Goal: Task Accomplishment & Management: Manage account settings

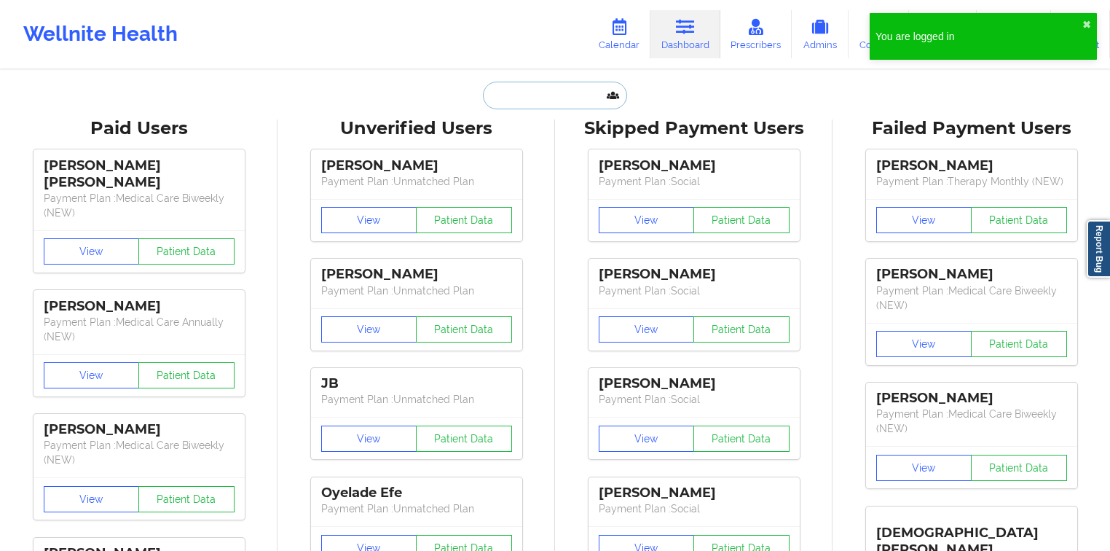
click at [562, 104] on input "text" at bounding box center [555, 96] width 144 height 28
paste input "Cecilia"
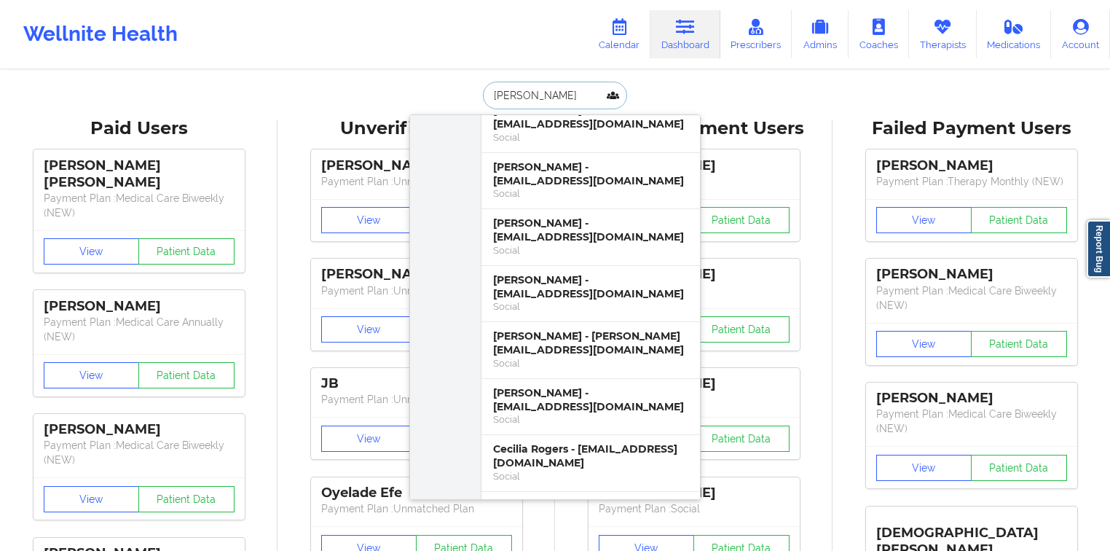
scroll to position [549, 0]
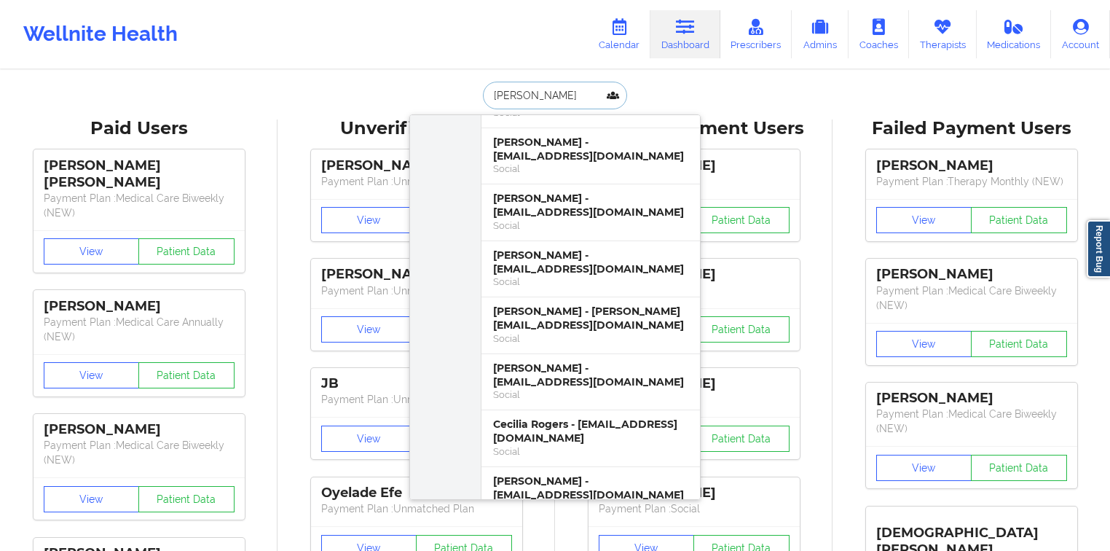
paste input "Gonzales"
type input "[PERSON_NAME]"
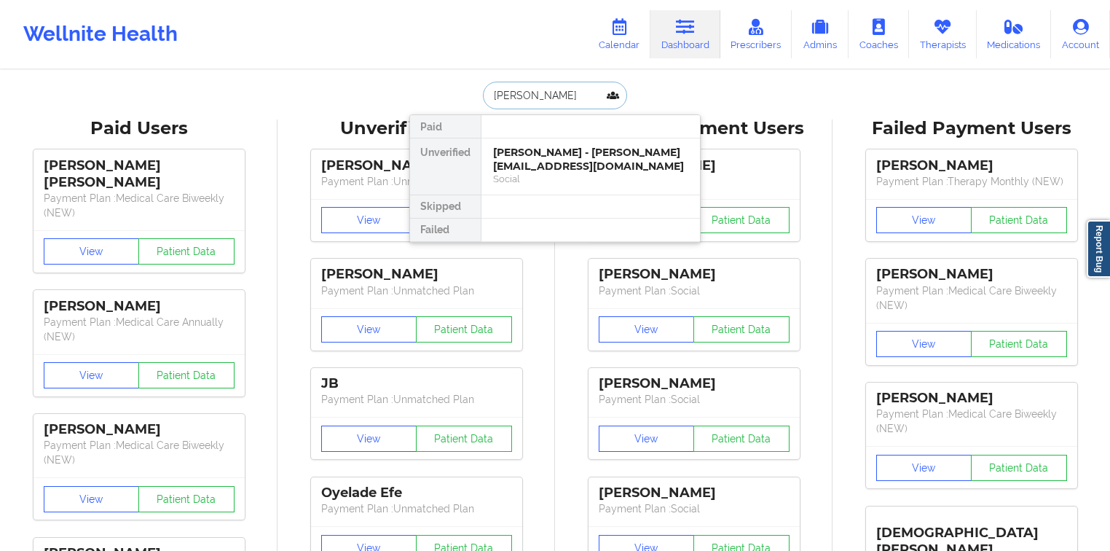
scroll to position [0, 0]
click at [549, 178] on div "Social" at bounding box center [590, 179] width 195 height 12
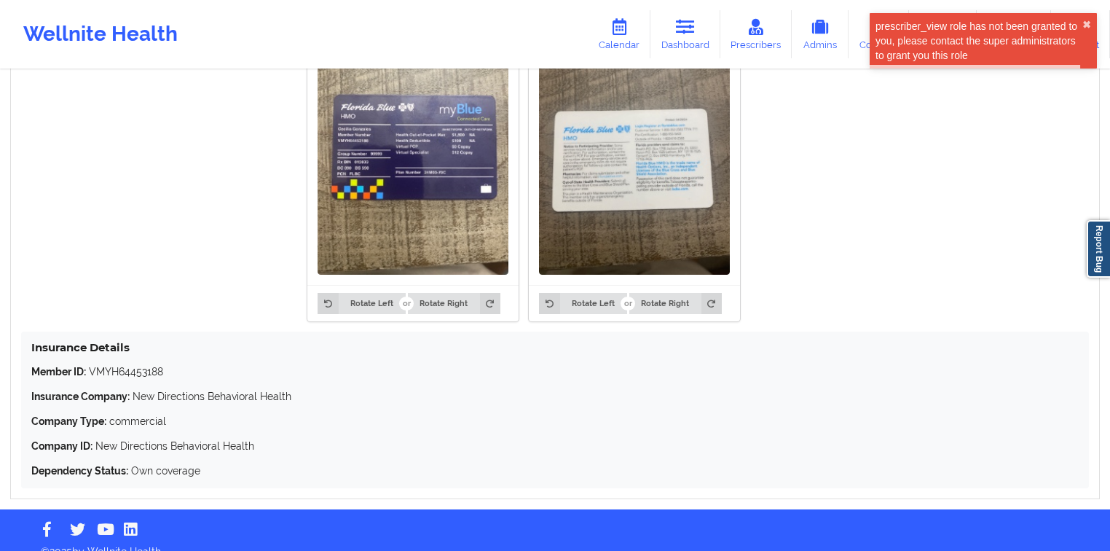
scroll to position [1117, 0]
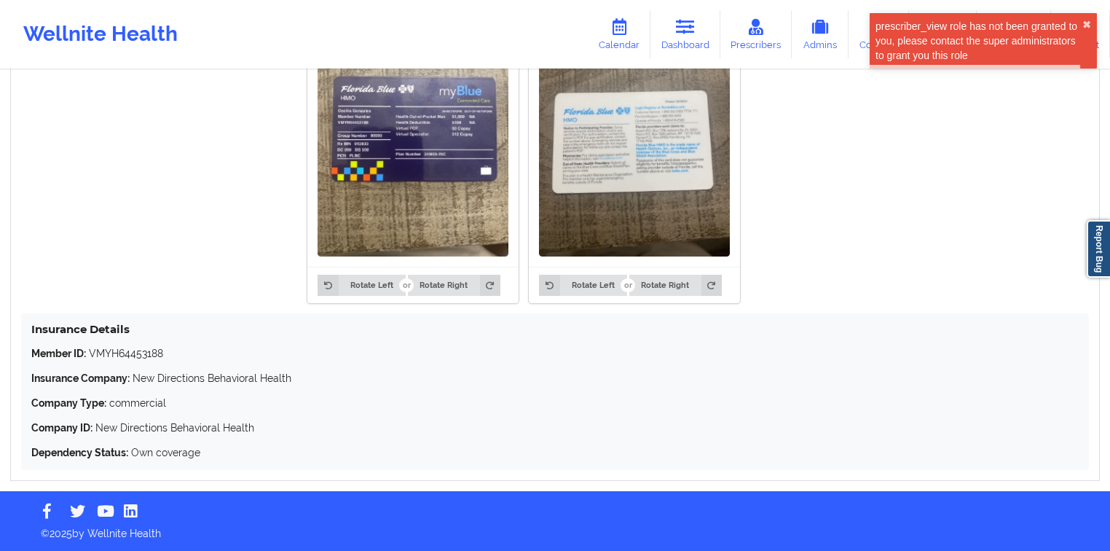
click at [127, 352] on p "Member ID: VMYH64453188" at bounding box center [554, 353] width 1047 height 15
copy p "VMYH64453188"
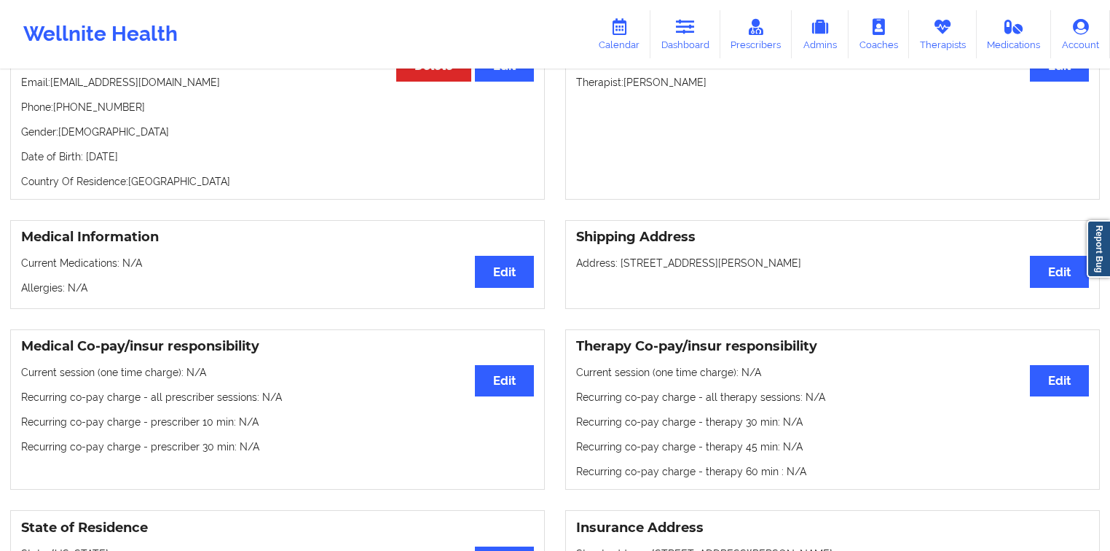
scroll to position [9, 0]
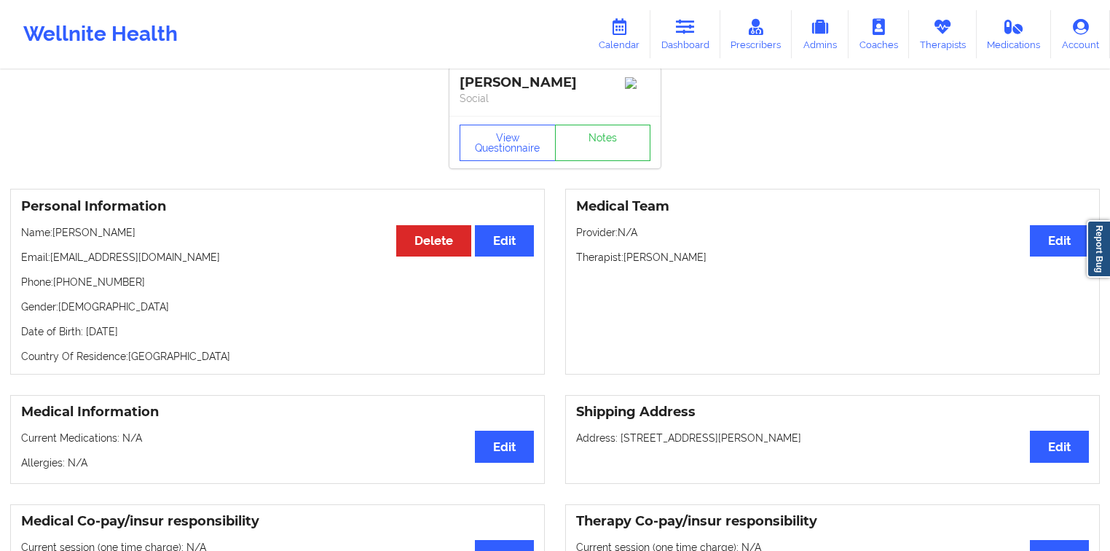
click at [171, 262] on p "Email: gonzalesycecilia@gmail.com" at bounding box center [277, 257] width 513 height 15
drag, startPoint x: 171, startPoint y: 262, endPoint x: 99, endPoint y: 256, distance: 72.3
click at [99, 256] on p "Email: gonzalesycecilia@gmail.com" at bounding box center [277, 257] width 513 height 15
copy p "[EMAIL_ADDRESS][DOMAIN_NAME]"
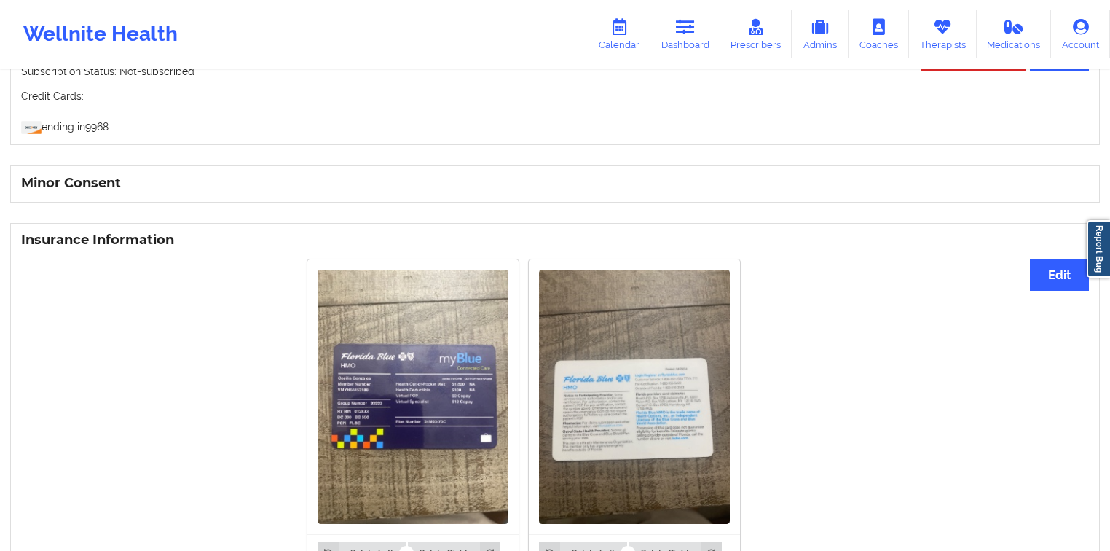
scroll to position [942, 0]
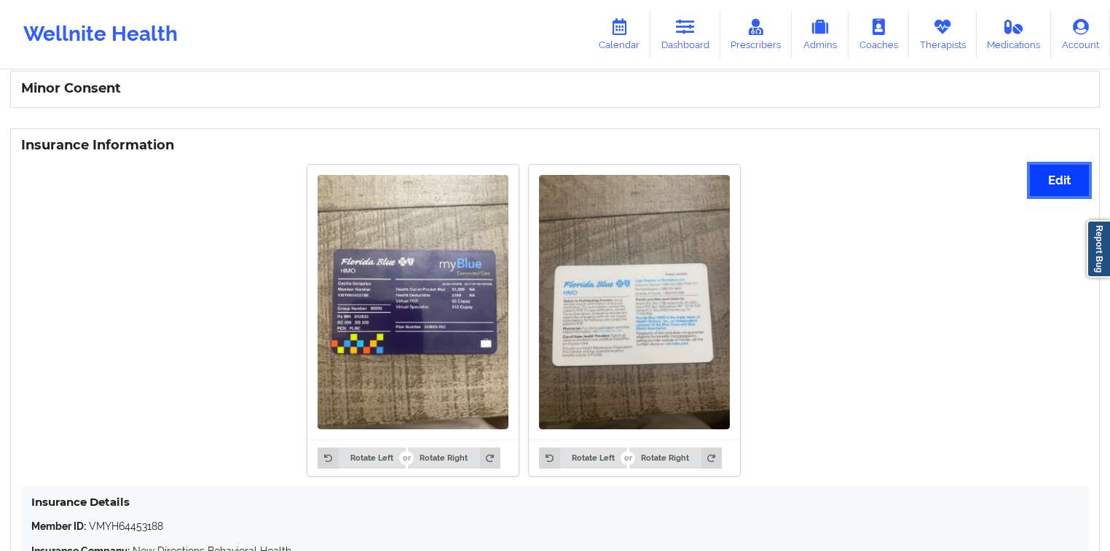
click at [1033, 176] on button "Edit" at bounding box center [1059, 180] width 59 height 31
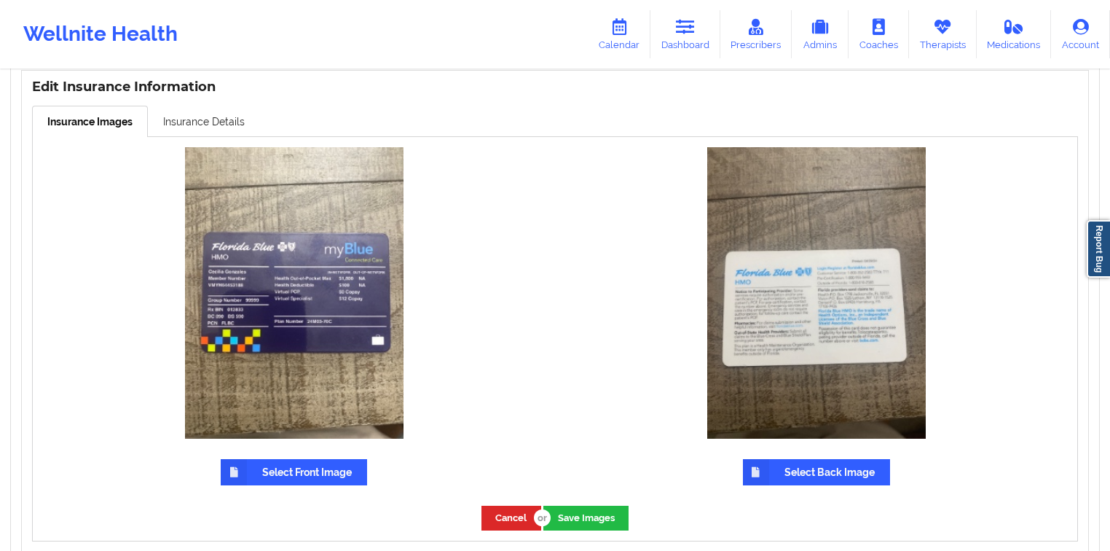
scroll to position [1058, 0]
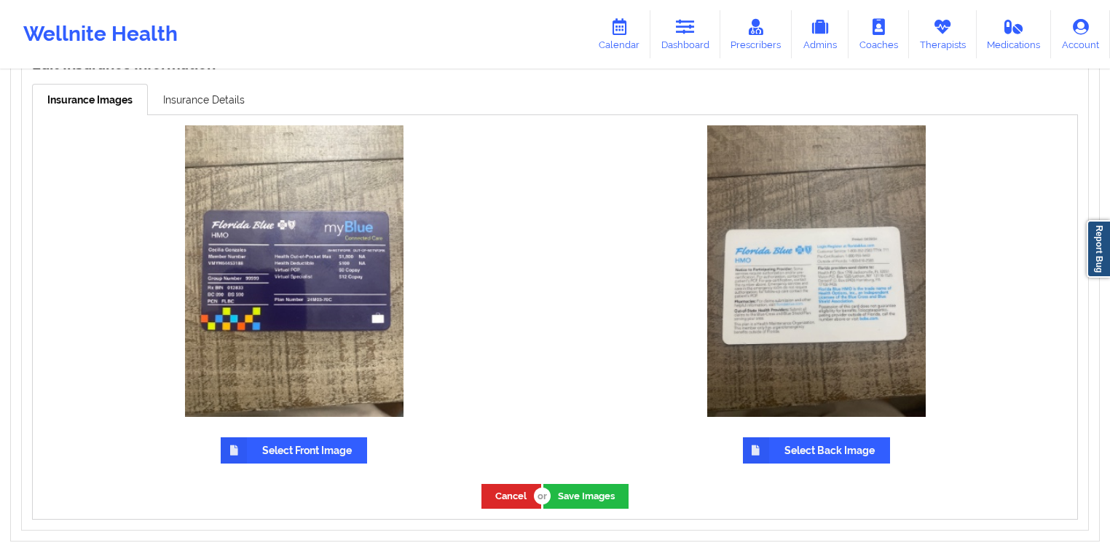
click at [251, 448] on label "Select Front Image" at bounding box center [294, 450] width 146 height 26
click at [0, 0] on input "Select Front Image" at bounding box center [0, 0] width 0 height 0
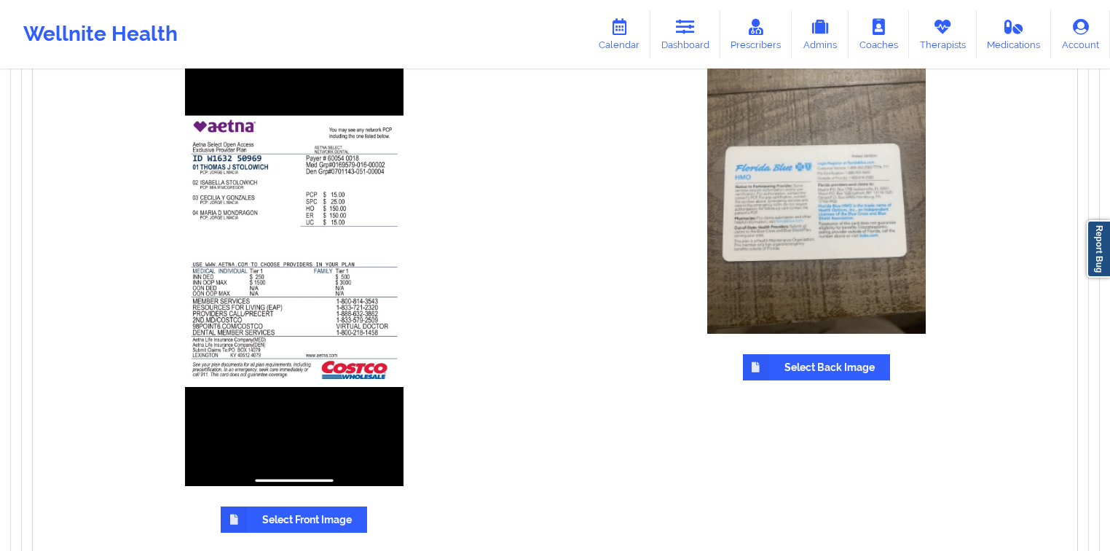
scroll to position [1175, 0]
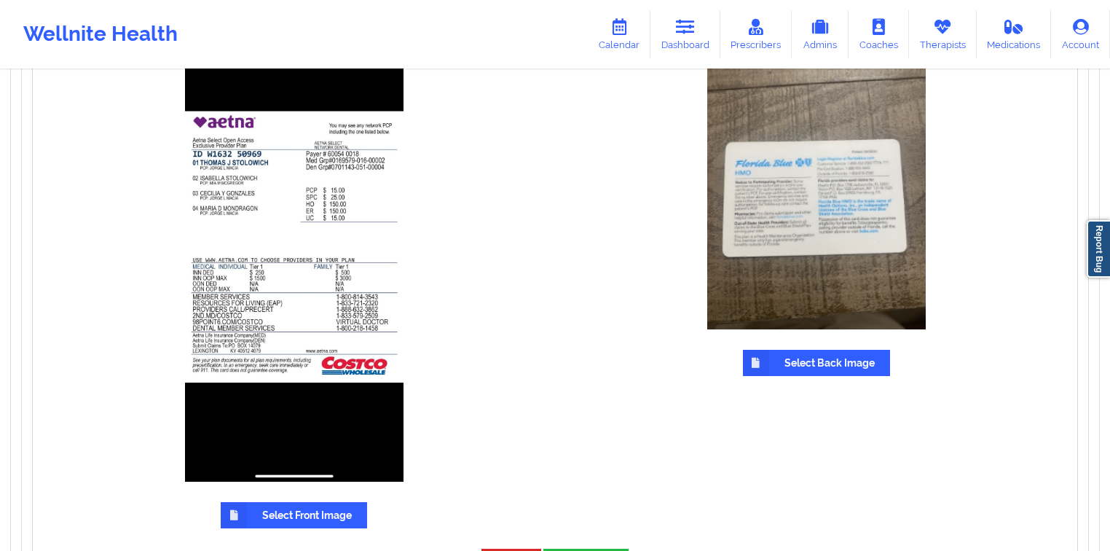
click at [759, 352] on icon at bounding box center [756, 363] width 26 height 26
click at [0, 0] on input "Select Back Image" at bounding box center [0, 0] width 0 height 0
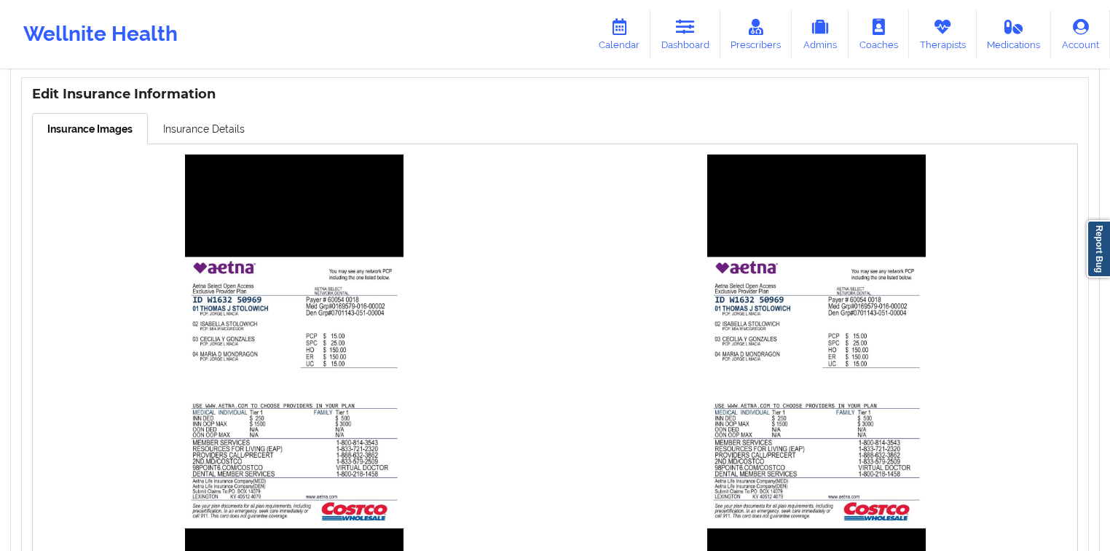
scroll to position [1010, 0]
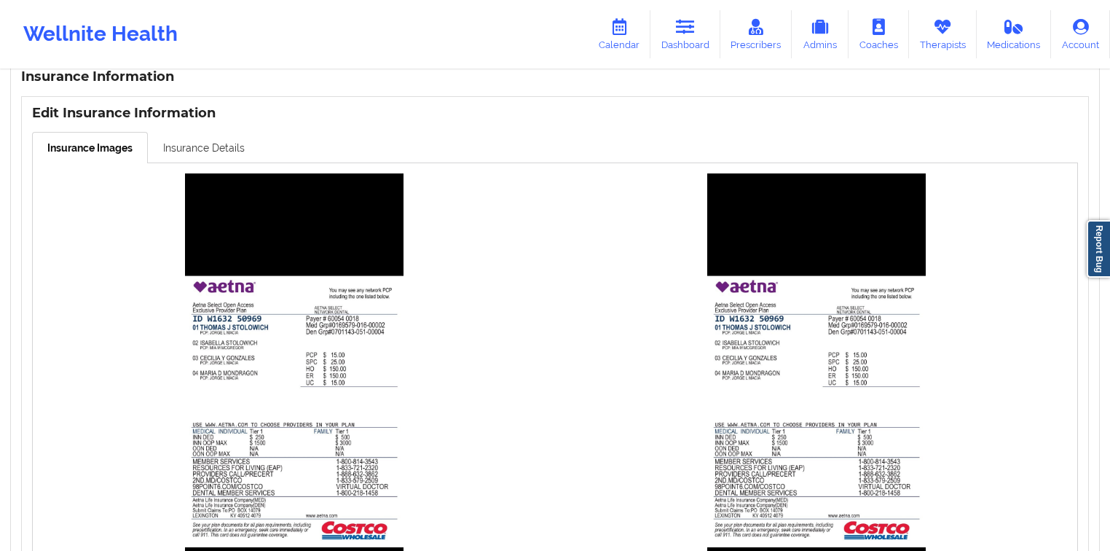
click at [203, 152] on link "Insurance Details" at bounding box center [204, 147] width 112 height 31
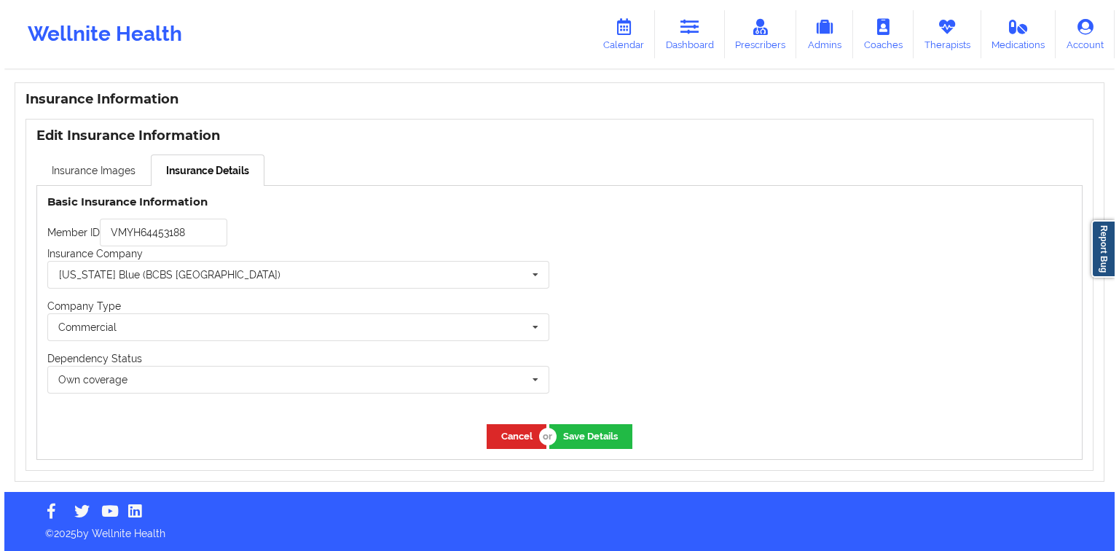
scroll to position [989, 0]
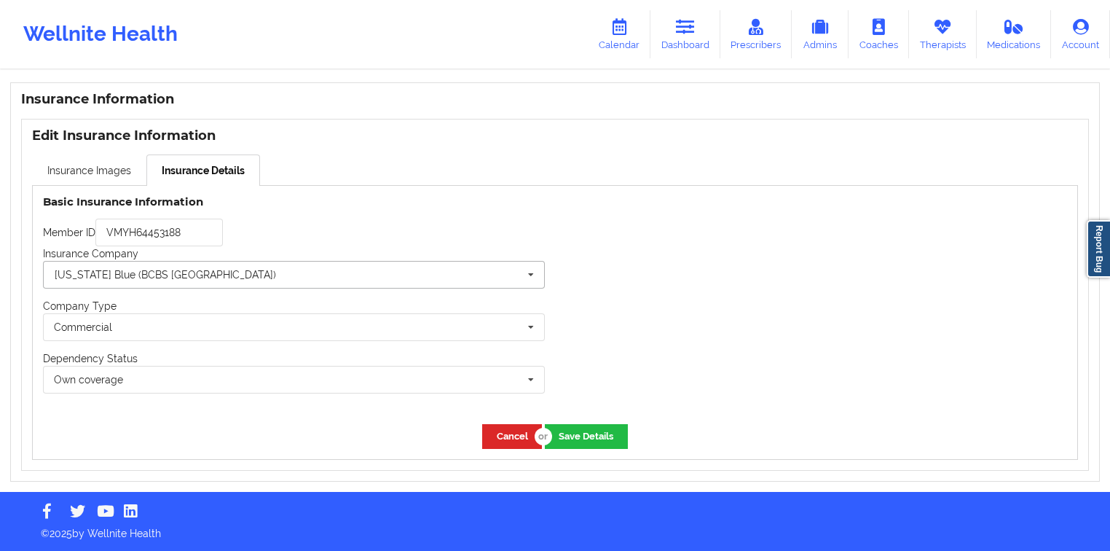
click at [269, 271] on input "text" at bounding box center [294, 275] width 500 height 26
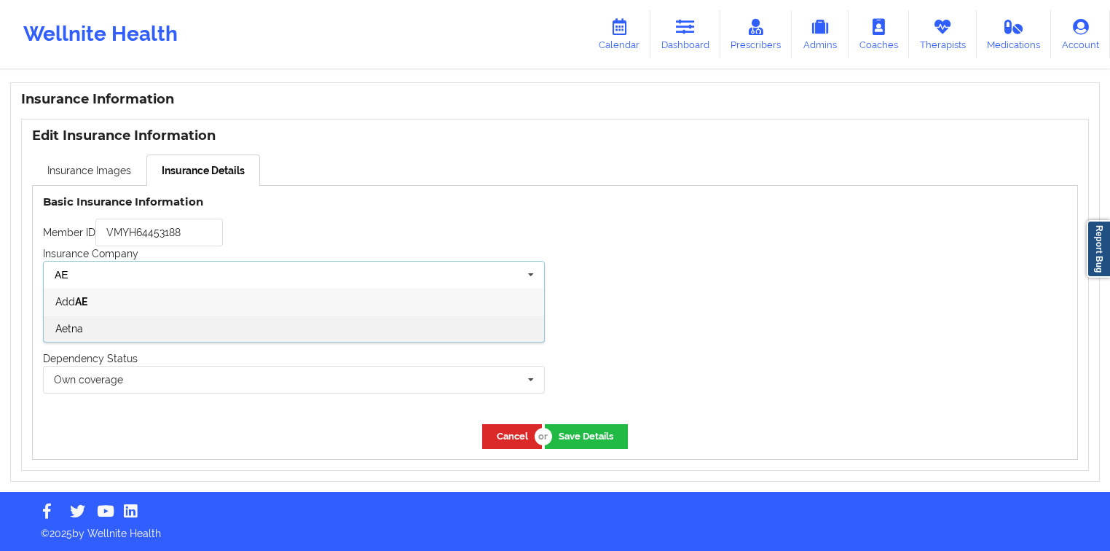
type input "AE"
click at [216, 318] on div "Aetna" at bounding box center [294, 328] width 500 height 27
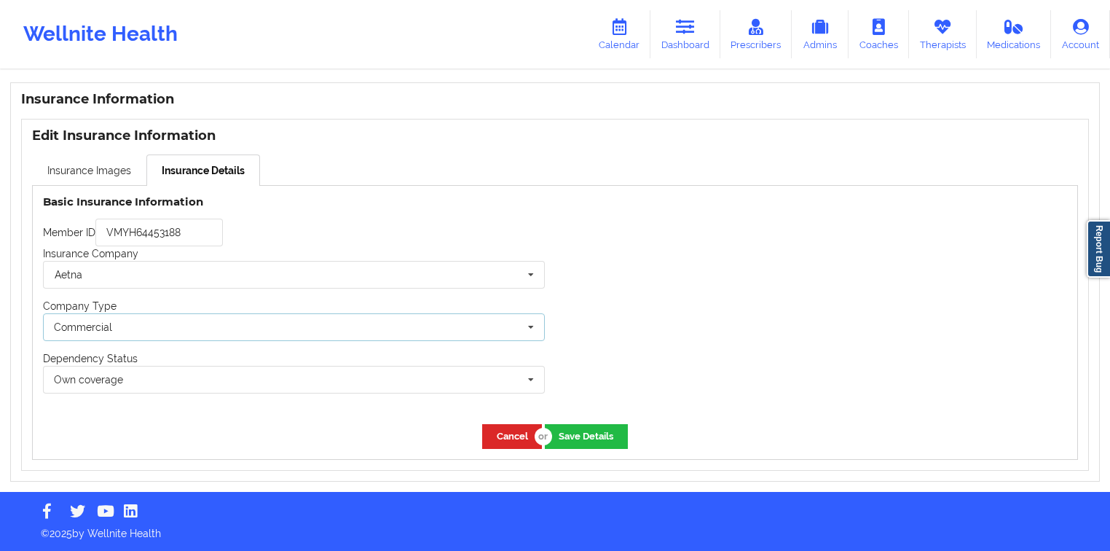
click at [227, 327] on div "Commercial None Commercial" at bounding box center [294, 327] width 502 height 28
click at [198, 216] on div "Basic Insurance Information Member ID VMYH64453188 Insurance Company Aetna BCBS…" at bounding box center [294, 300] width 522 height 228
click at [207, 229] on input "VMYH64453188" at bounding box center [158, 233] width 127 height 28
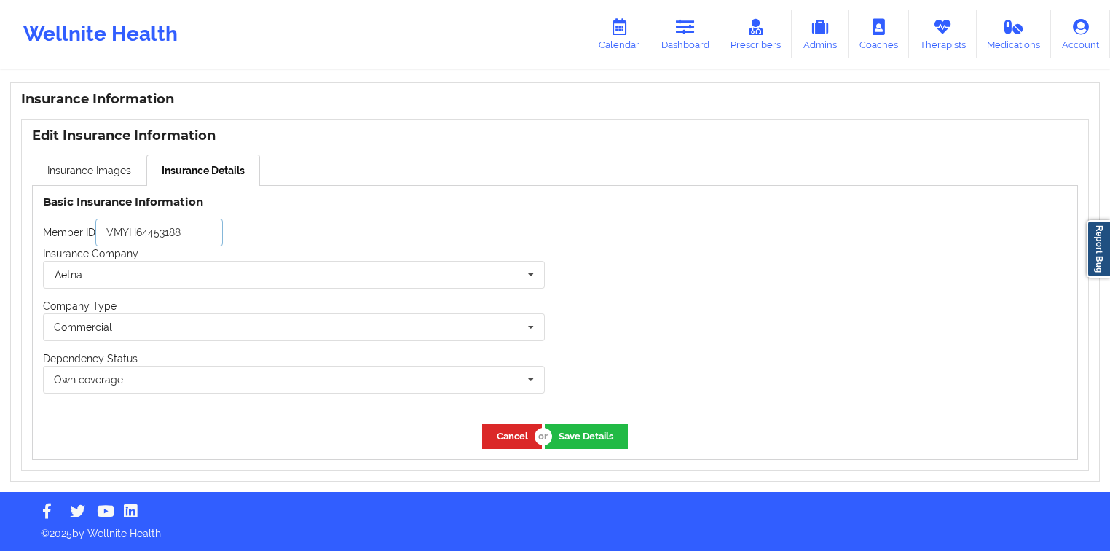
click at [207, 229] on input "VMYH64453188" at bounding box center [158, 233] width 127 height 28
paste input "W163250969"
type input "W163250969"
click at [576, 442] on button "Save Details" at bounding box center [586, 436] width 83 height 24
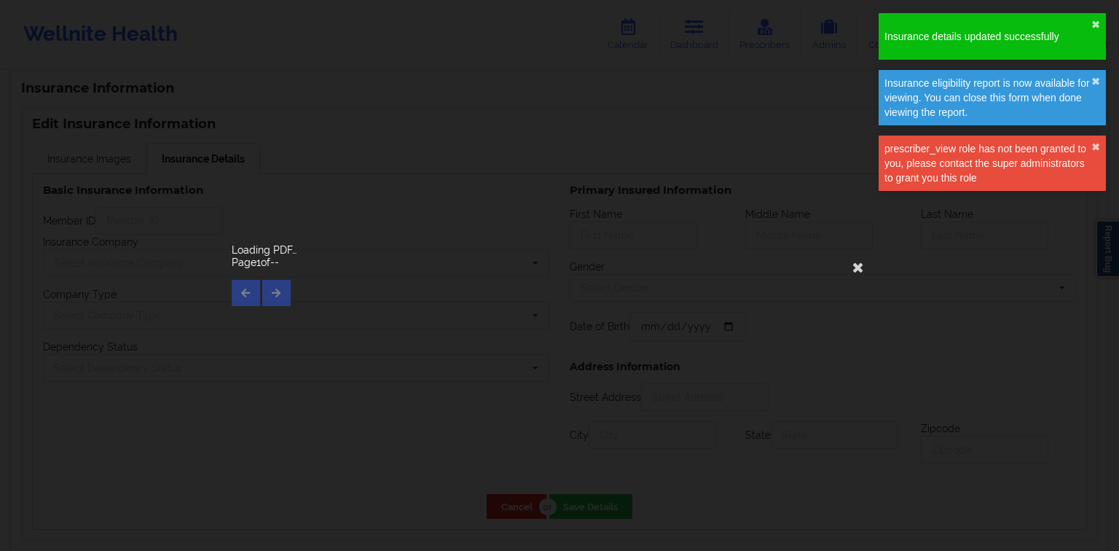
type input "W163250969"
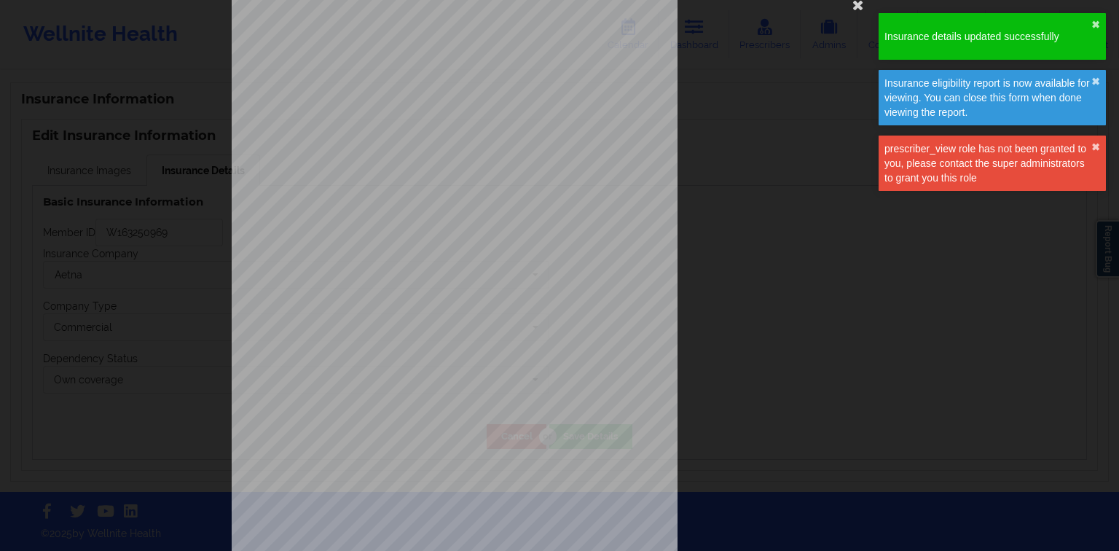
scroll to position [58, 0]
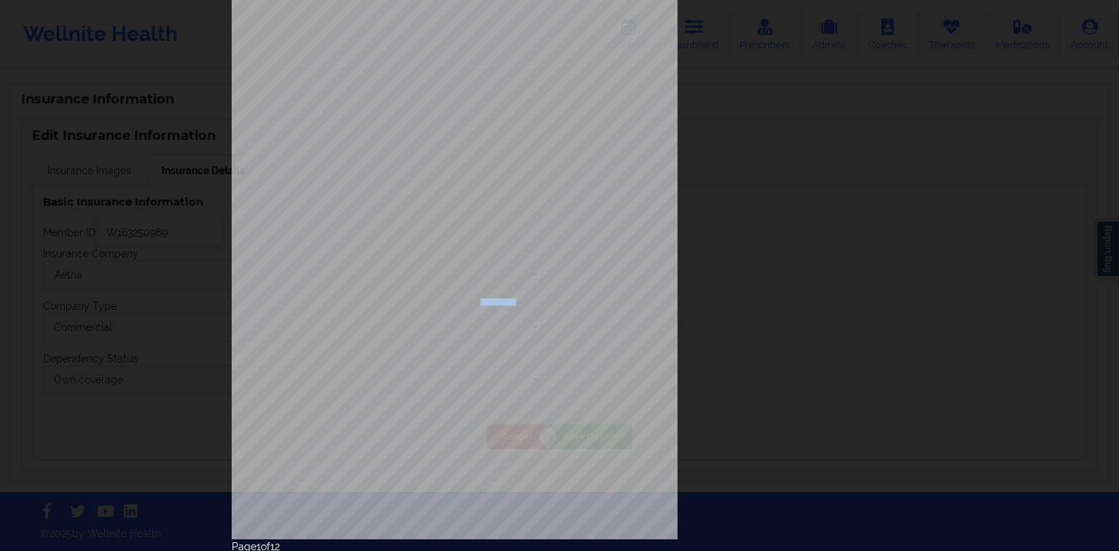
drag, startPoint x: 470, startPoint y: 299, endPoint x: 501, endPoint y: 299, distance: 31.3
click at [501, 299] on span "Effective Date : 03/14/2025" at bounding box center [498, 302] width 237 height 6
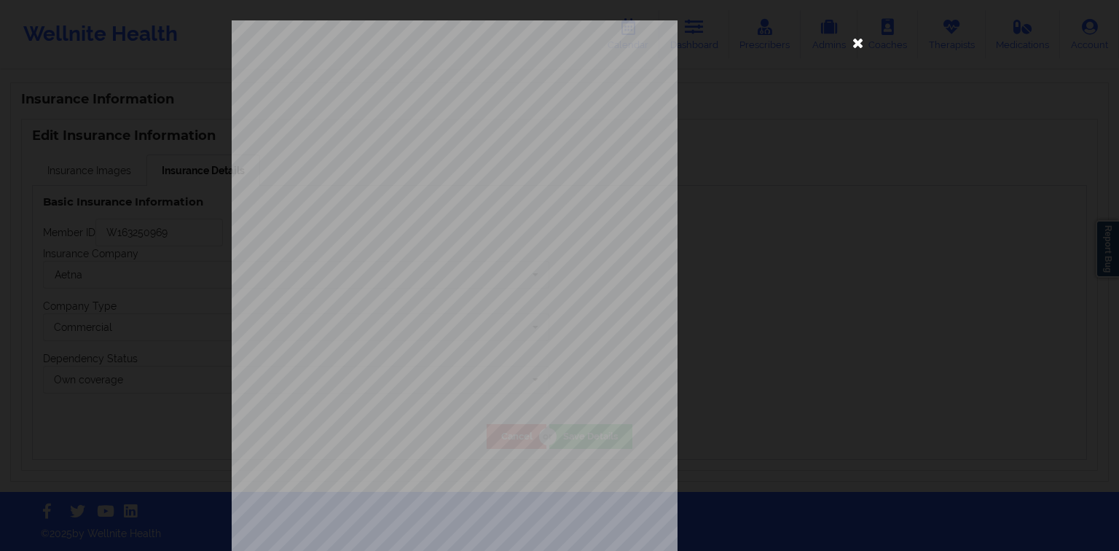
click at [851, 52] on icon at bounding box center [857, 42] width 23 height 23
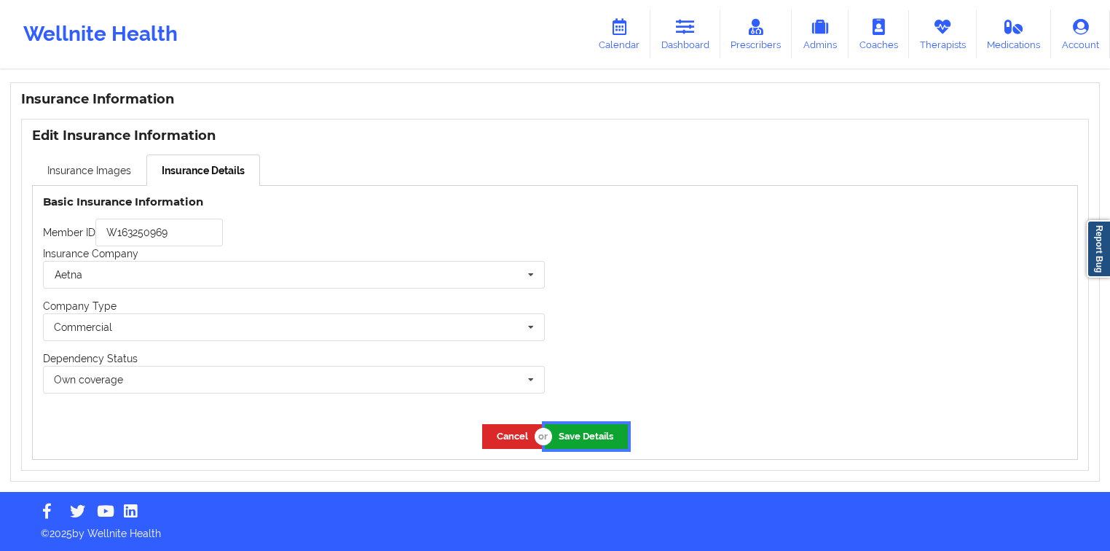
click at [602, 428] on button "Save Details" at bounding box center [586, 436] width 83 height 24
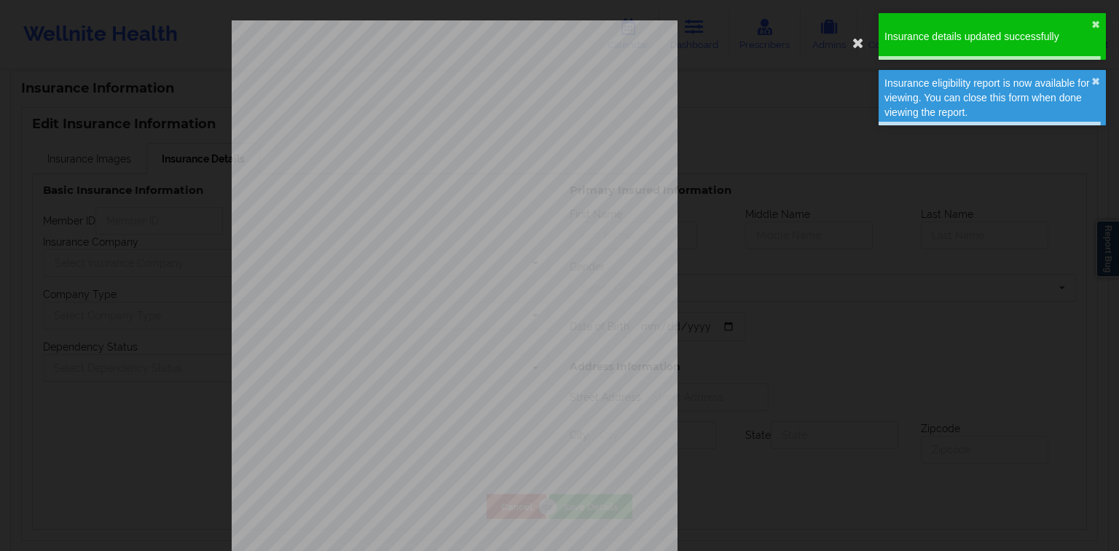
type input "W163250969"
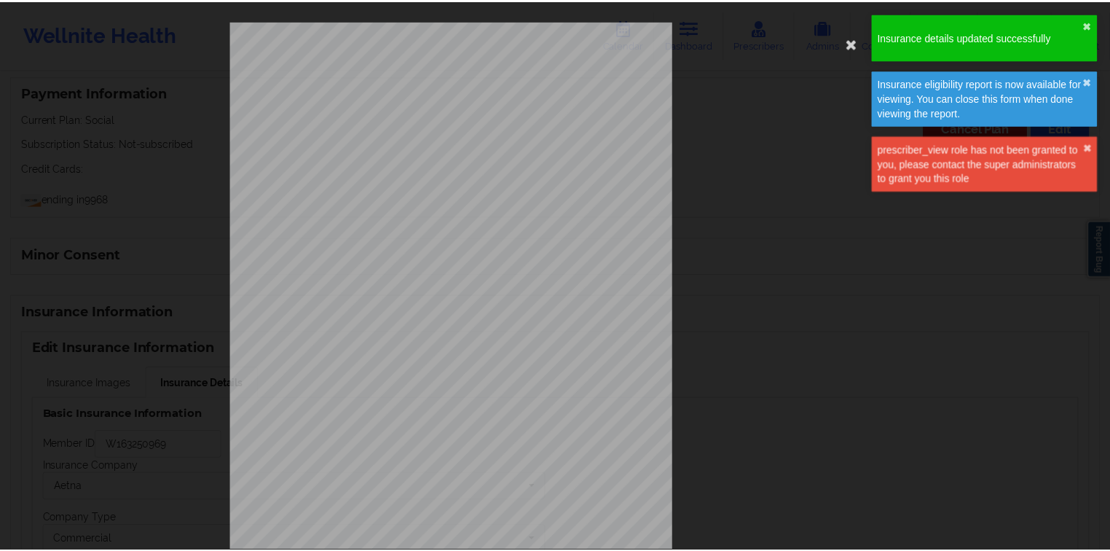
scroll to position [989, 0]
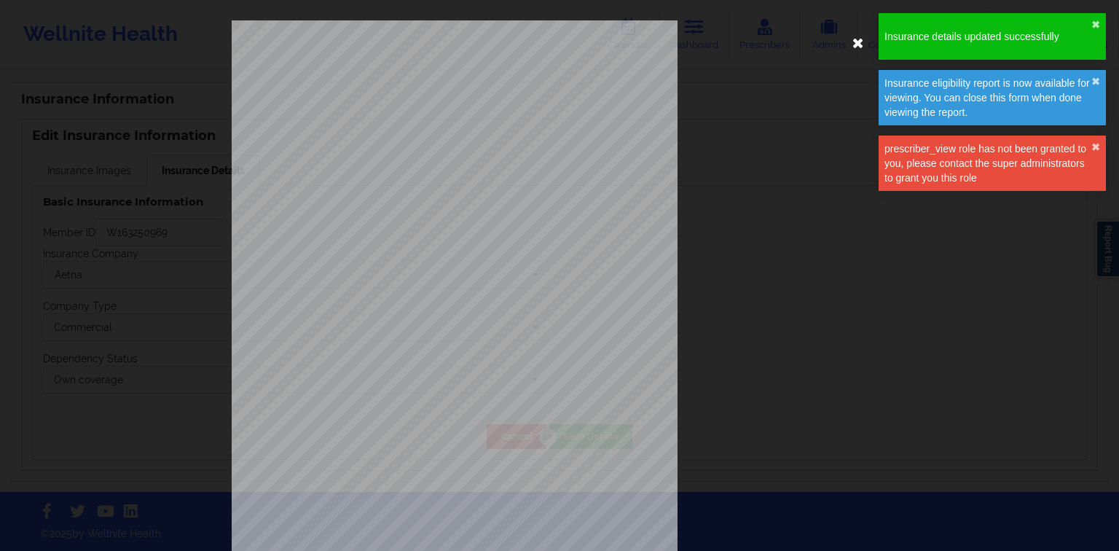
click at [854, 48] on icon at bounding box center [857, 42] width 23 height 23
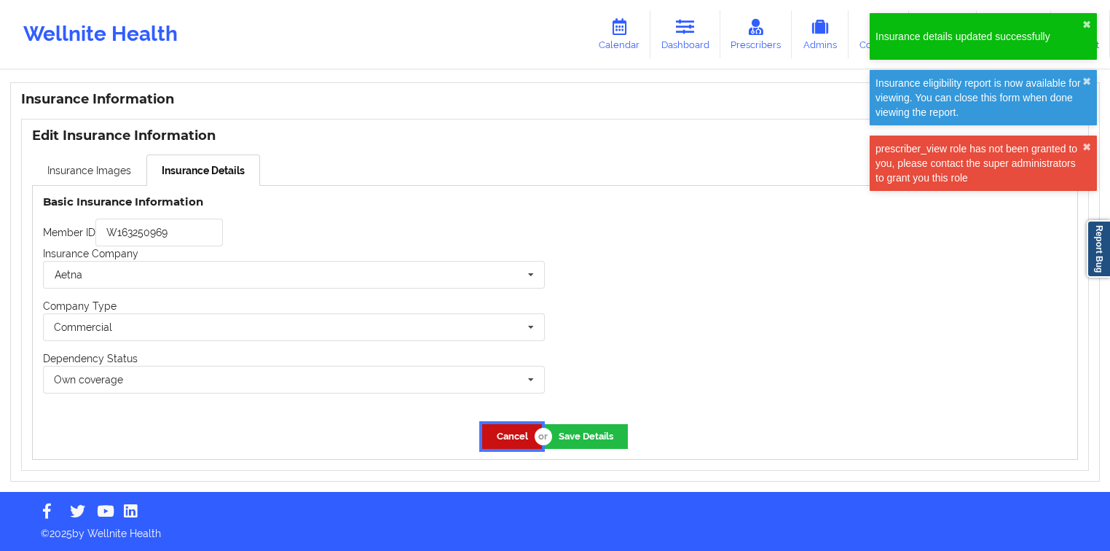
click at [511, 437] on button "Cancel" at bounding box center [512, 436] width 60 height 24
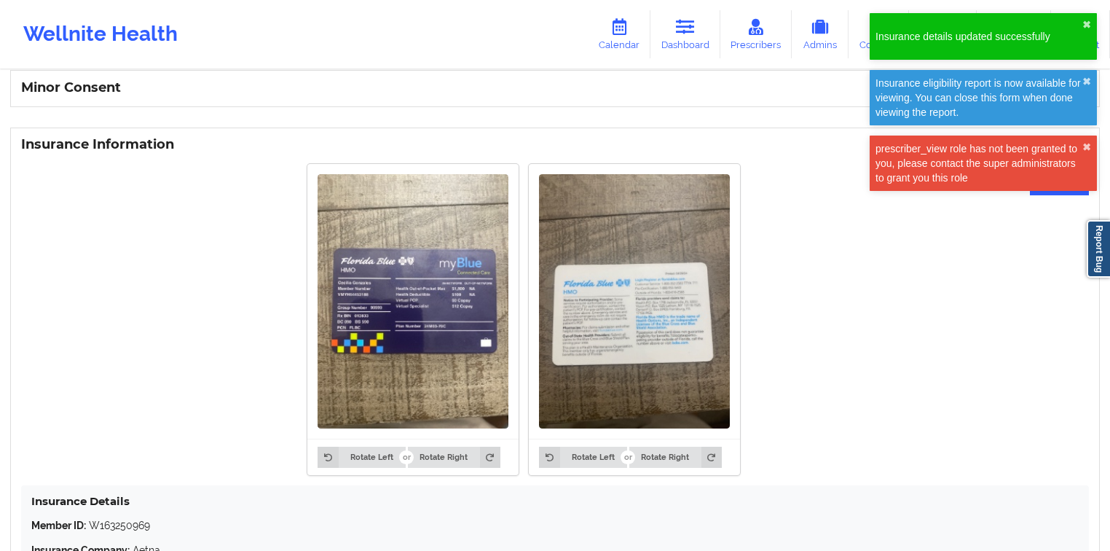
scroll to position [942, 0]
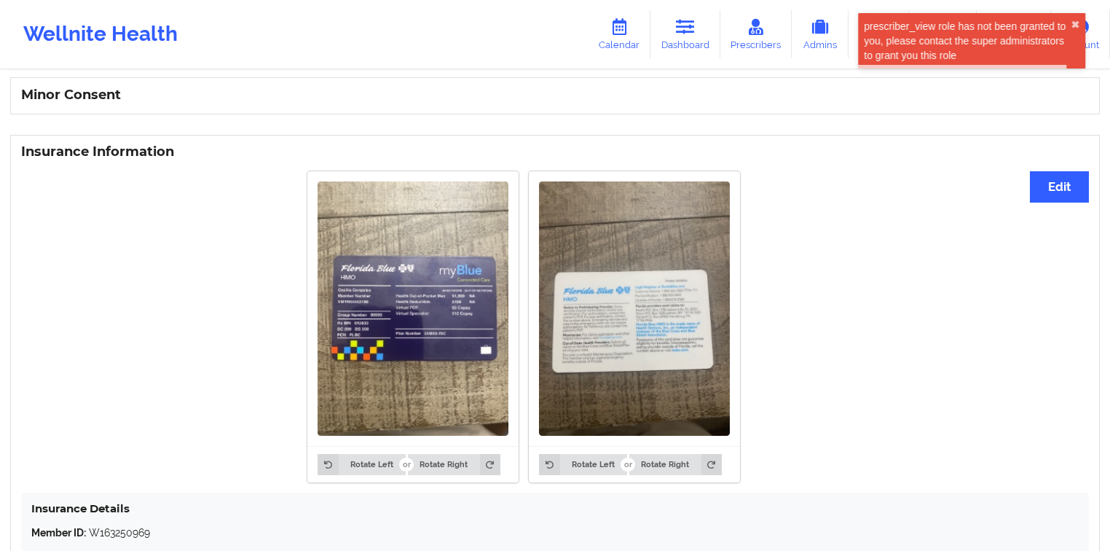
scroll to position [941, 0]
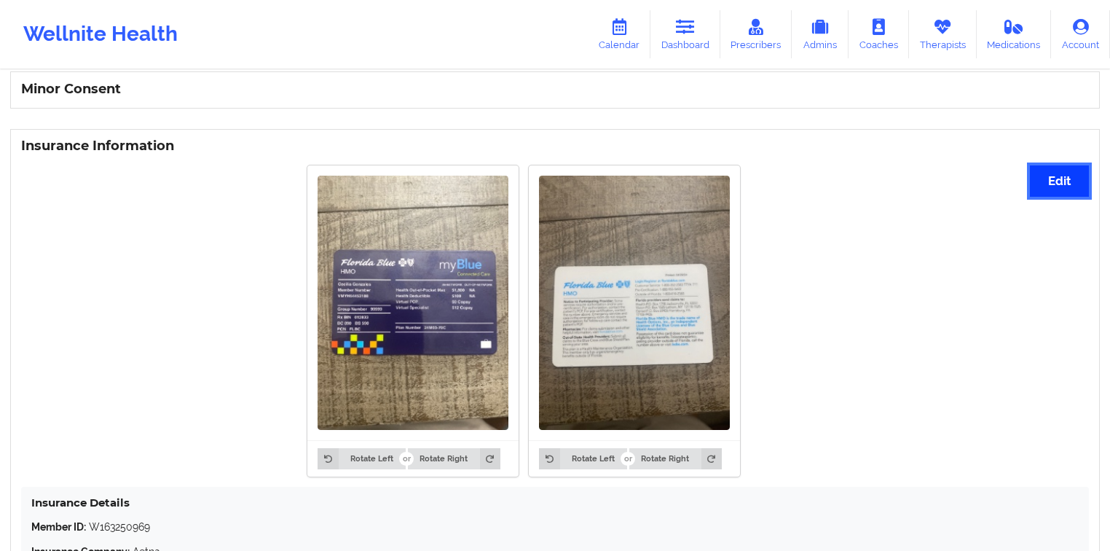
click at [1069, 195] on button "Edit" at bounding box center [1059, 180] width 59 height 31
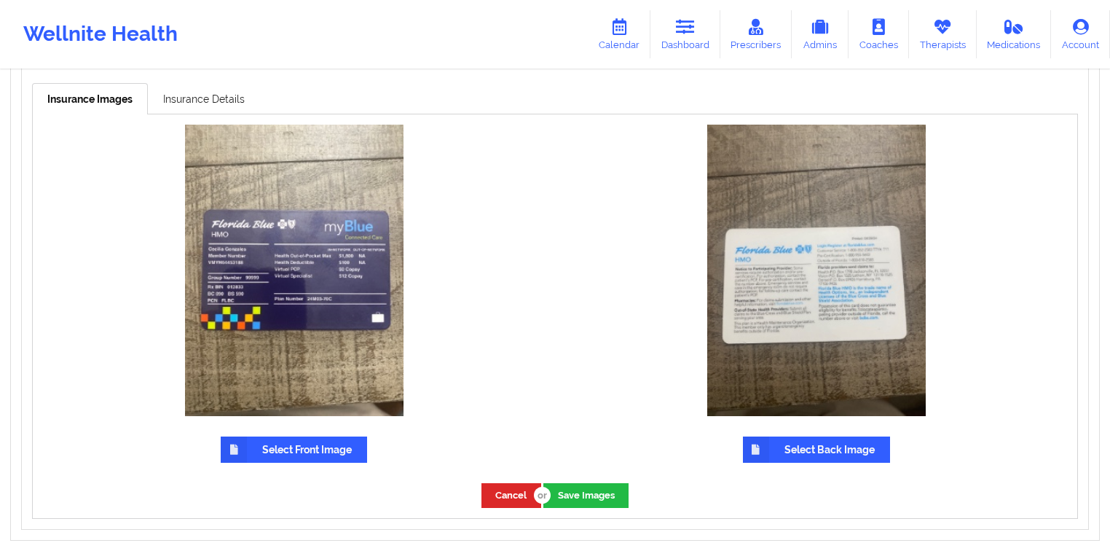
scroll to position [1120, 0]
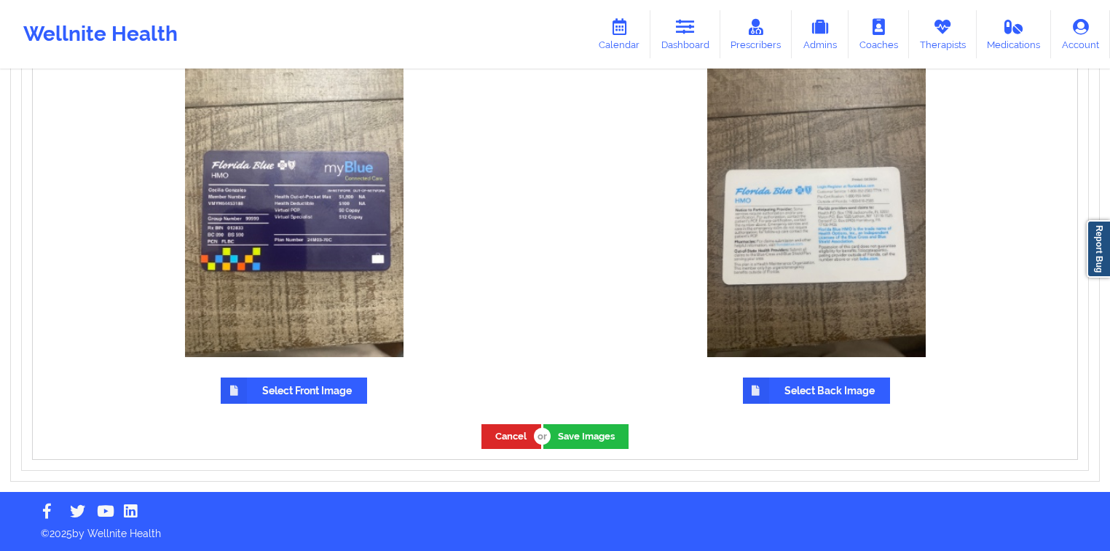
click at [347, 379] on label "Select Front Image" at bounding box center [294, 390] width 146 height 26
click at [0, 0] on input "Select Front Image" at bounding box center [0, 0] width 0 height 0
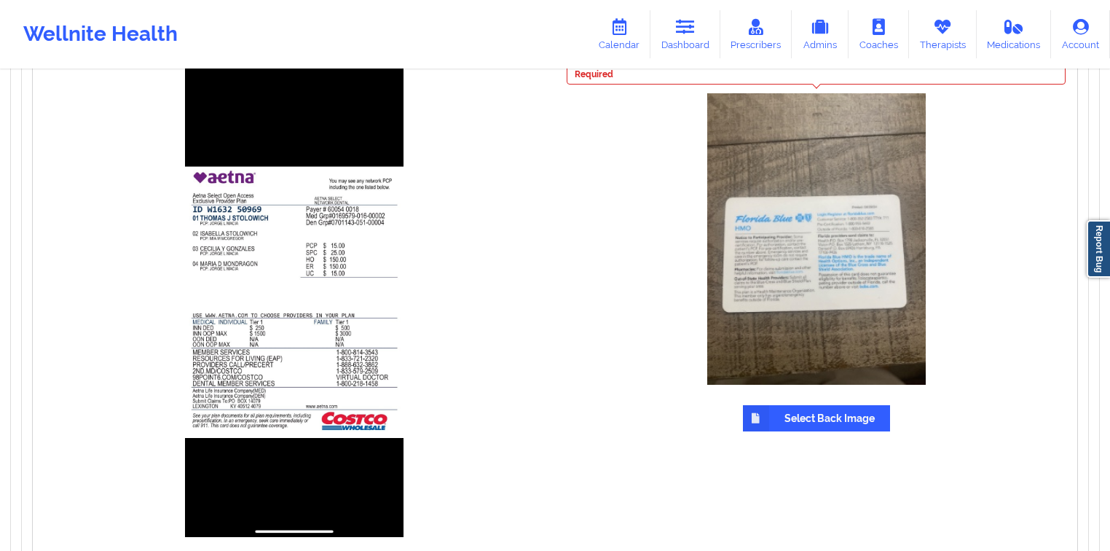
click at [790, 412] on label "Select Back Image" at bounding box center [816, 418] width 147 height 26
click at [0, 0] on input "Select Back Image" at bounding box center [0, 0] width 0 height 0
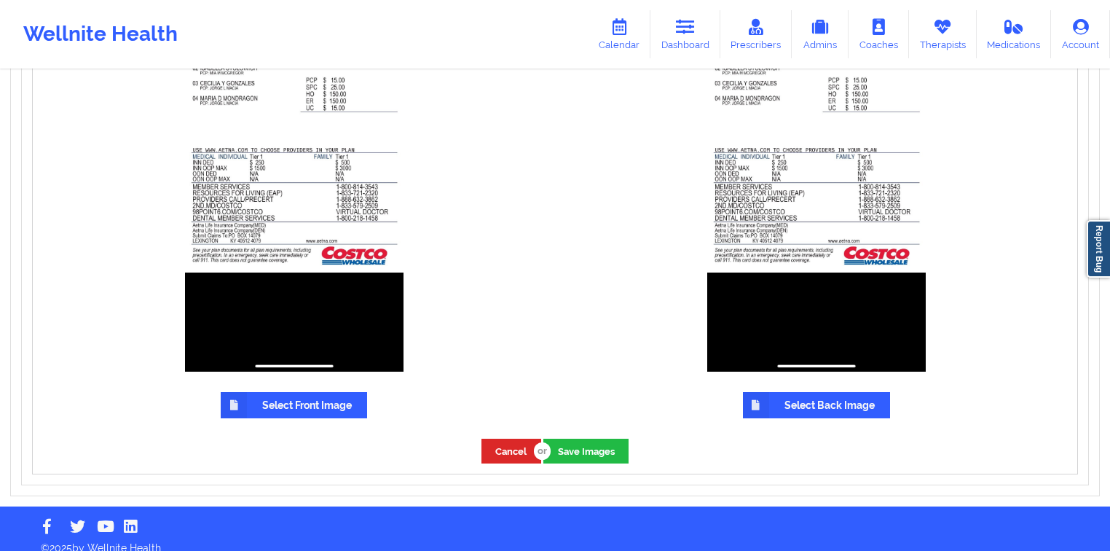
scroll to position [1294, 0]
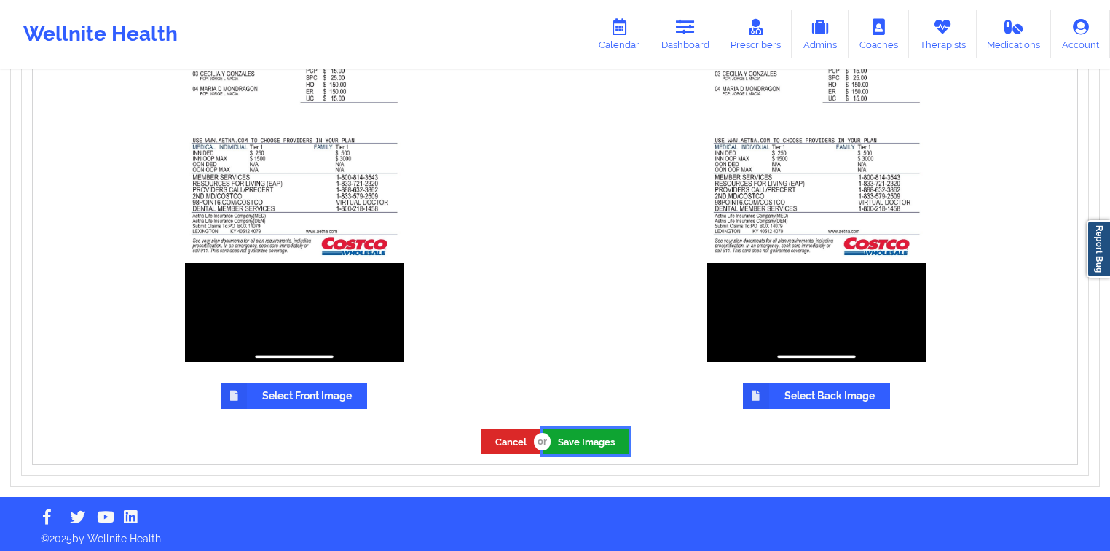
click at [591, 447] on button "Save Images" at bounding box center [585, 441] width 85 height 24
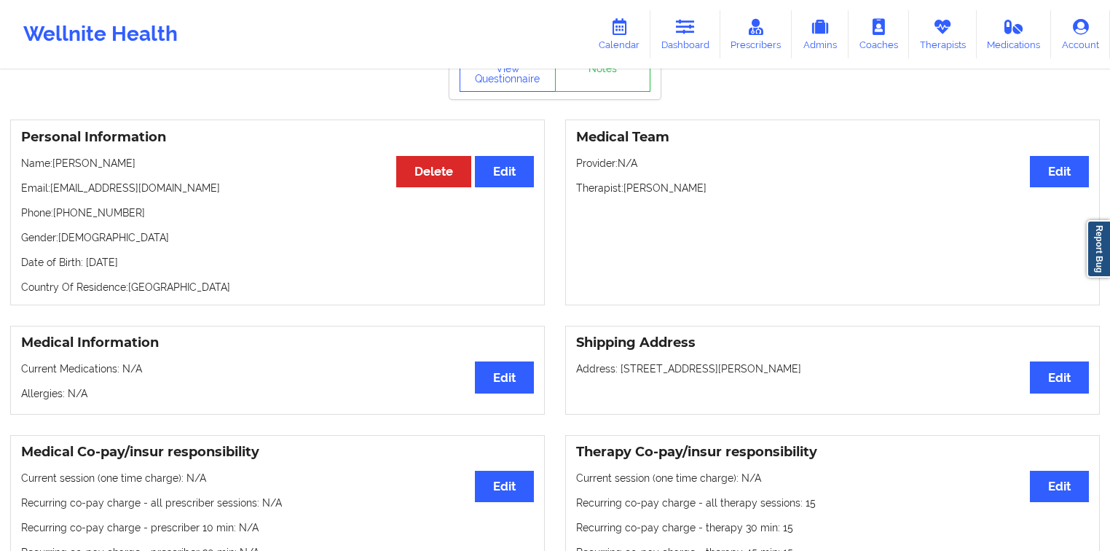
scroll to position [0, 0]
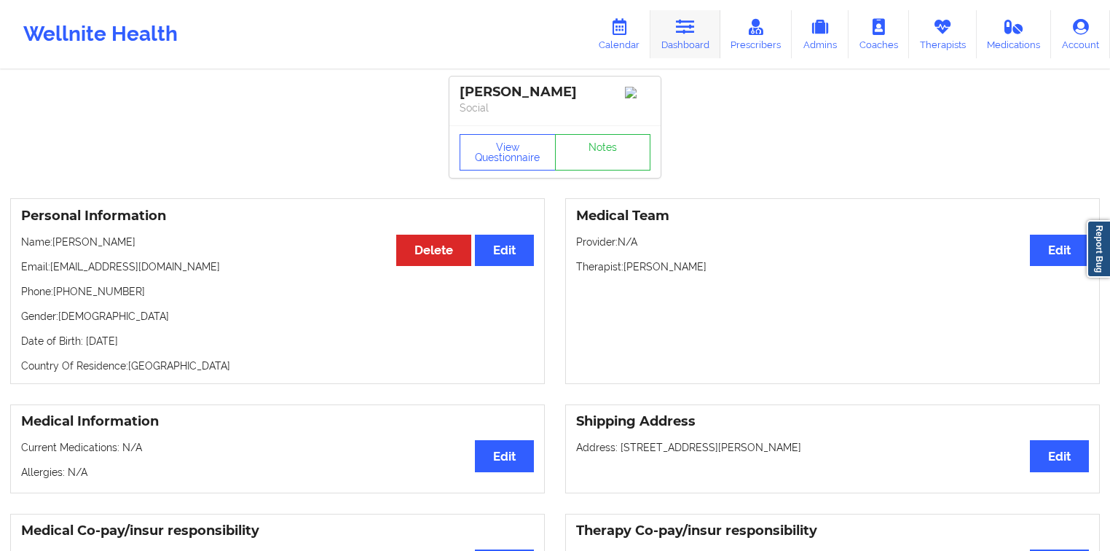
click at [670, 36] on link "Dashboard" at bounding box center [685, 34] width 70 height 48
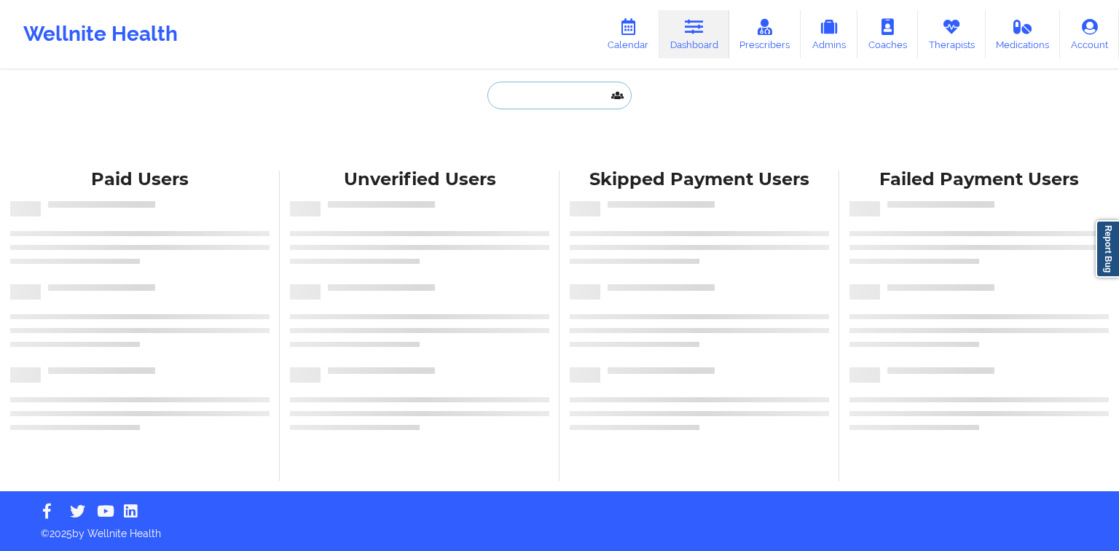
click at [545, 99] on input "text" at bounding box center [559, 96] width 144 height 28
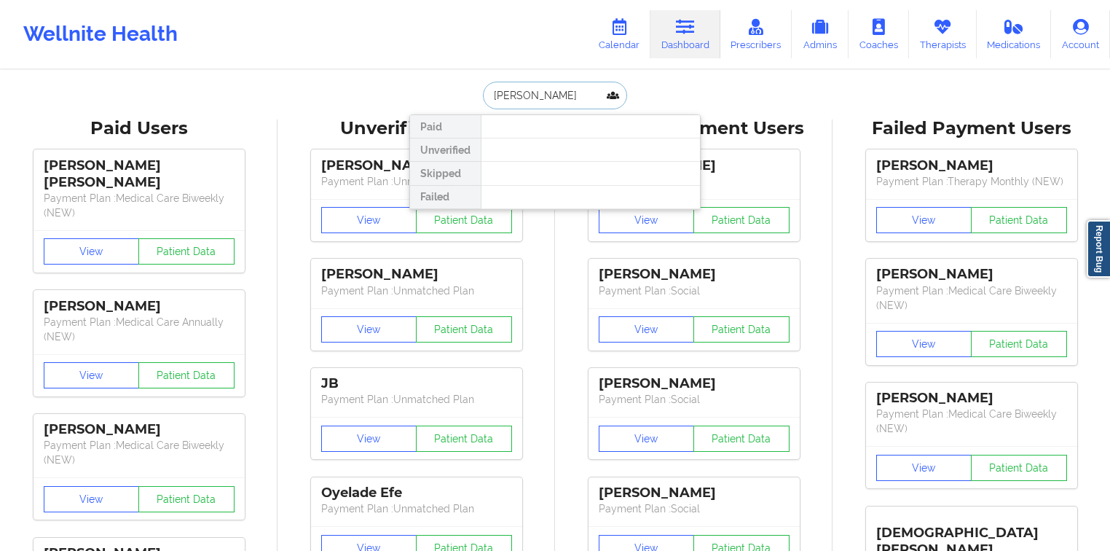
paste input "[PERSON_NAME]"
type input "[PERSON_NAME]"
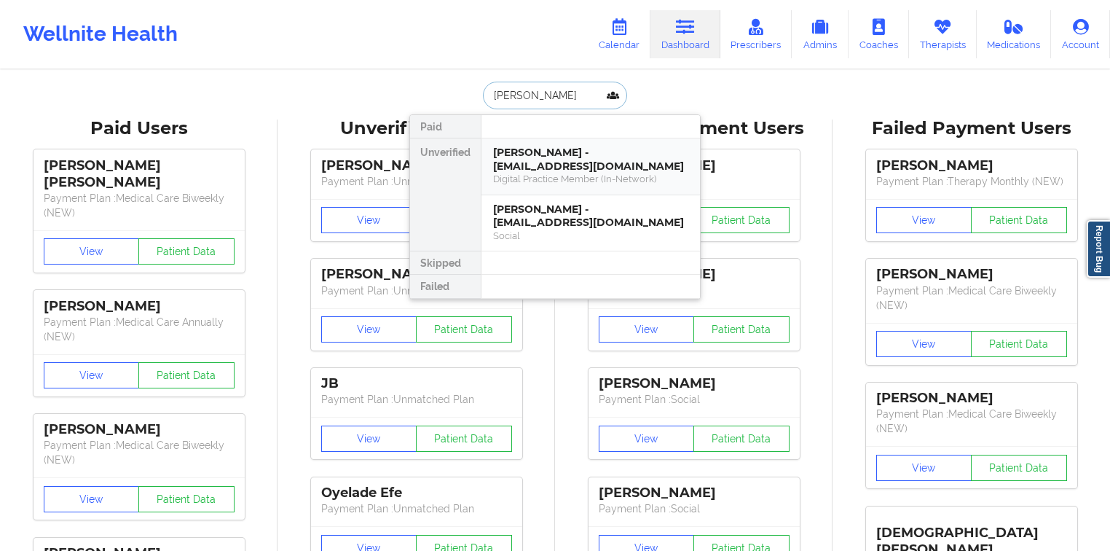
click at [554, 165] on div "[PERSON_NAME] - [EMAIL_ADDRESS][DOMAIN_NAME]" at bounding box center [590, 159] width 195 height 27
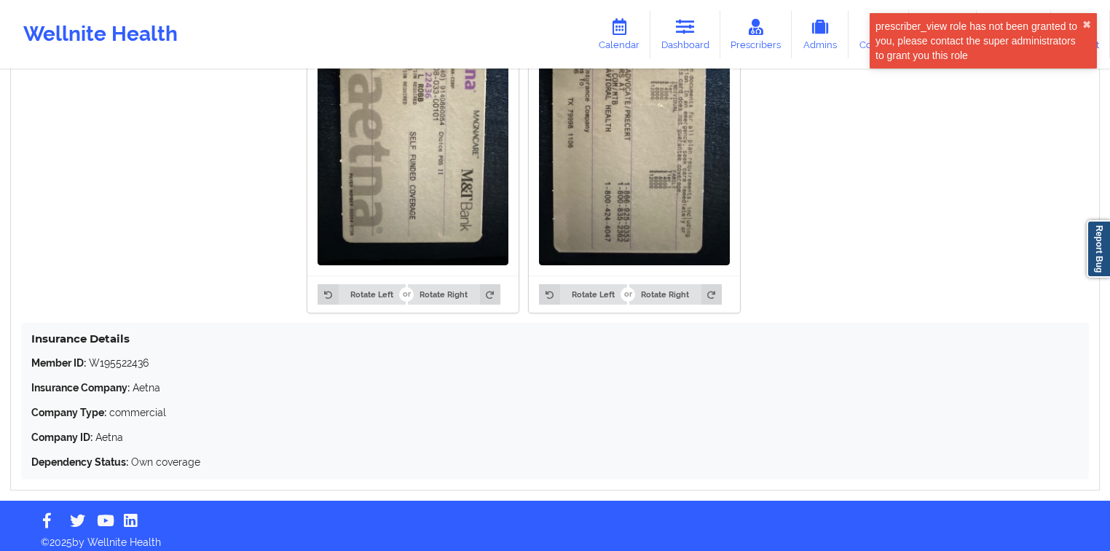
scroll to position [898, 0]
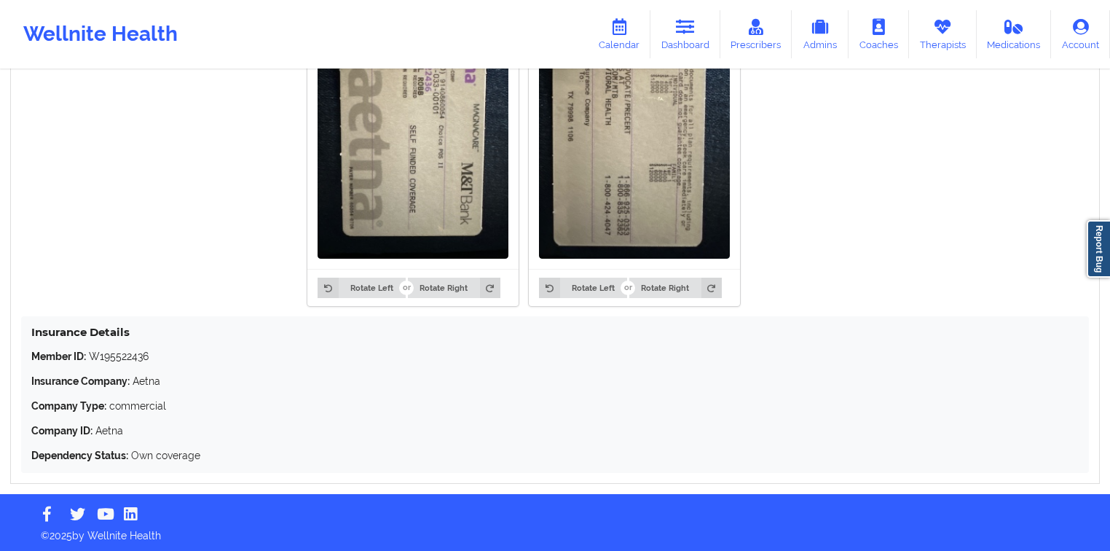
click at [126, 350] on p "Member ID: W195522436" at bounding box center [554, 356] width 1047 height 15
click at [127, 350] on p "Member ID: W195522436" at bounding box center [554, 356] width 1047 height 15
copy p "W195522436"
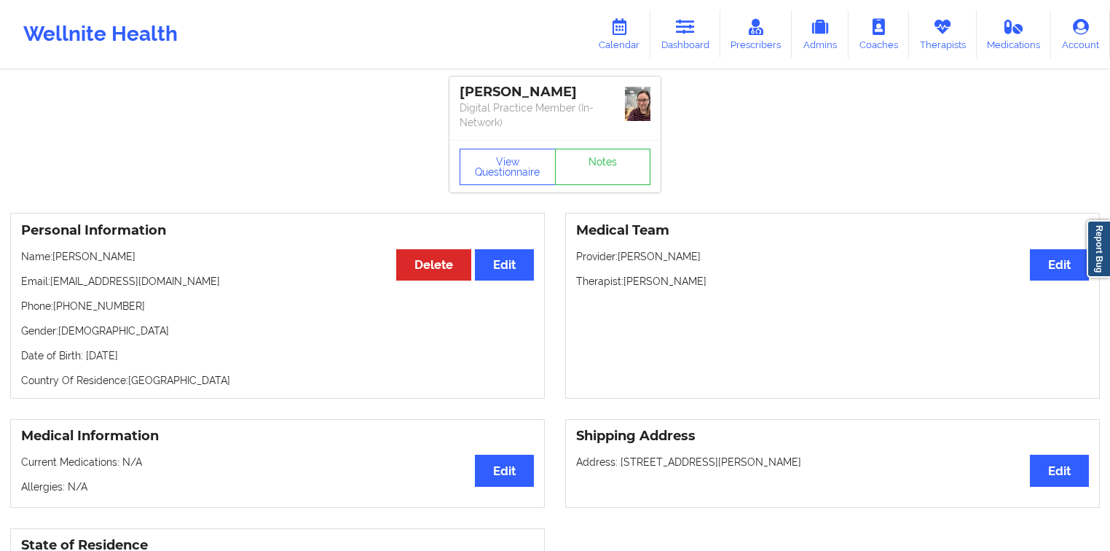
scroll to position [0, 0]
click at [111, 253] on p "Name: [PERSON_NAME]" at bounding box center [277, 256] width 513 height 15
copy p "[PERSON_NAME]"
click at [78, 255] on p "Name: [PERSON_NAME]" at bounding box center [277, 256] width 513 height 15
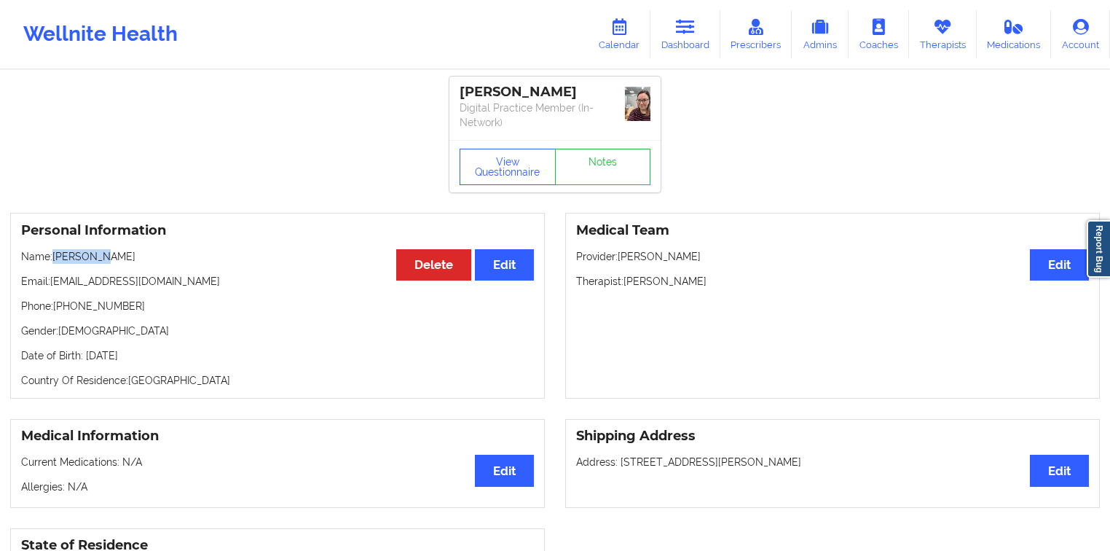
click at [78, 256] on p "Name: [PERSON_NAME]" at bounding box center [277, 256] width 513 height 15
copy p "[PERSON_NAME]"
click at [145, 278] on p "Email: [EMAIL_ADDRESS][DOMAIN_NAME]" at bounding box center [277, 281] width 513 height 15
drag, startPoint x: 145, startPoint y: 278, endPoint x: 74, endPoint y: 272, distance: 71.6
click at [74, 272] on div "Personal Information Edit Delete Name: [PERSON_NAME] Email: [EMAIL_ADDRESS][DOM…" at bounding box center [277, 306] width 535 height 186
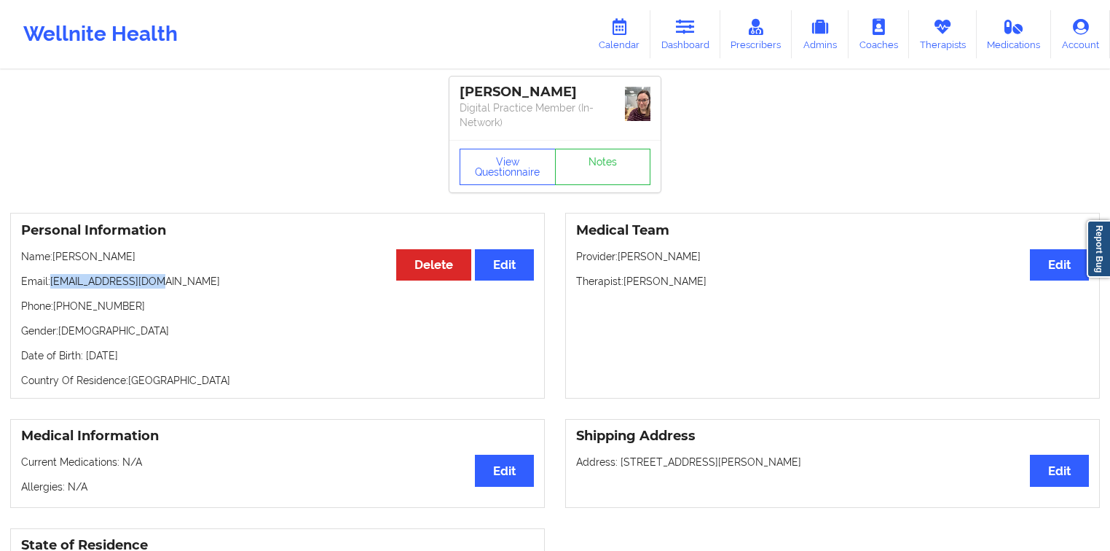
copy p "[EMAIL_ADDRESS][DOMAIN_NAME]"
drag, startPoint x: 149, startPoint y: 312, endPoint x: 56, endPoint y: 304, distance: 92.8
click at [56, 304] on p "Phone: [PHONE_NUMBER]" at bounding box center [277, 306] width 513 height 15
copy p "[PHONE_NUMBER]"
click at [695, 25] on icon at bounding box center [685, 27] width 19 height 16
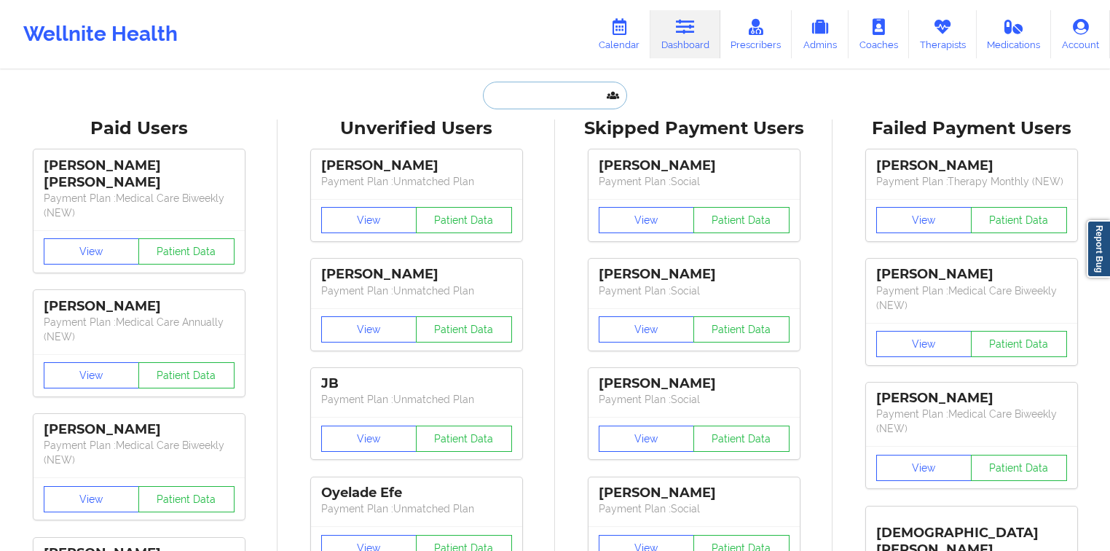
click at [546, 93] on input "text" at bounding box center [555, 96] width 144 height 28
paste input "[PERSON_NAME]"
type input "[PERSON_NAME]"
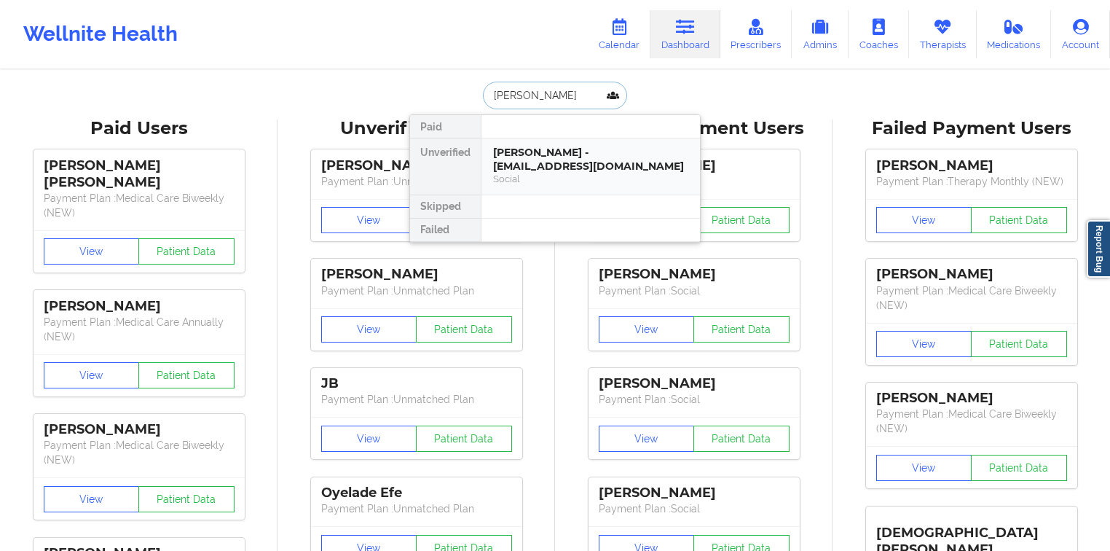
click at [578, 155] on div "[PERSON_NAME] - [EMAIL_ADDRESS][DOMAIN_NAME]" at bounding box center [590, 159] width 195 height 27
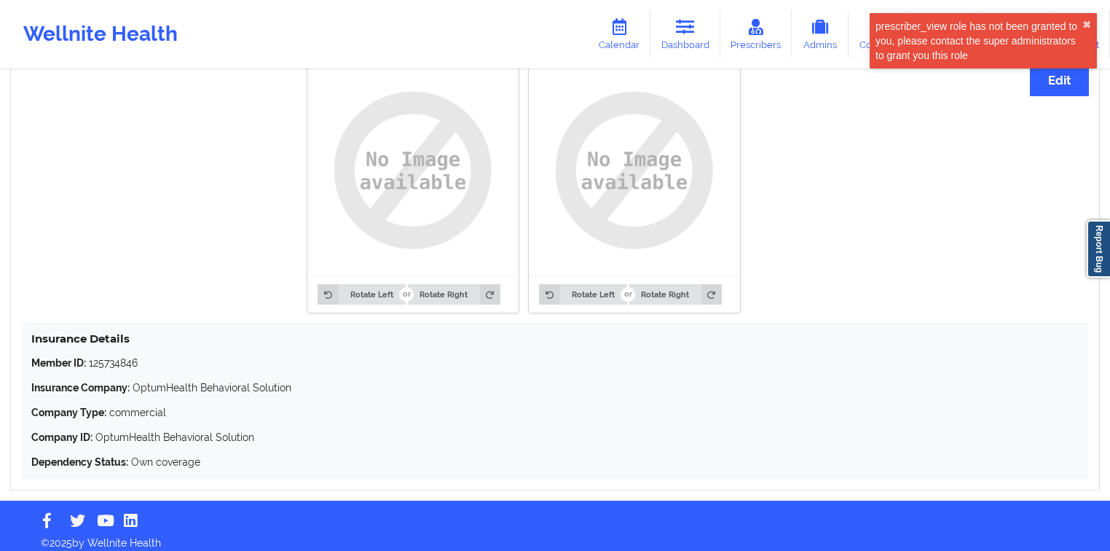
scroll to position [1139, 0]
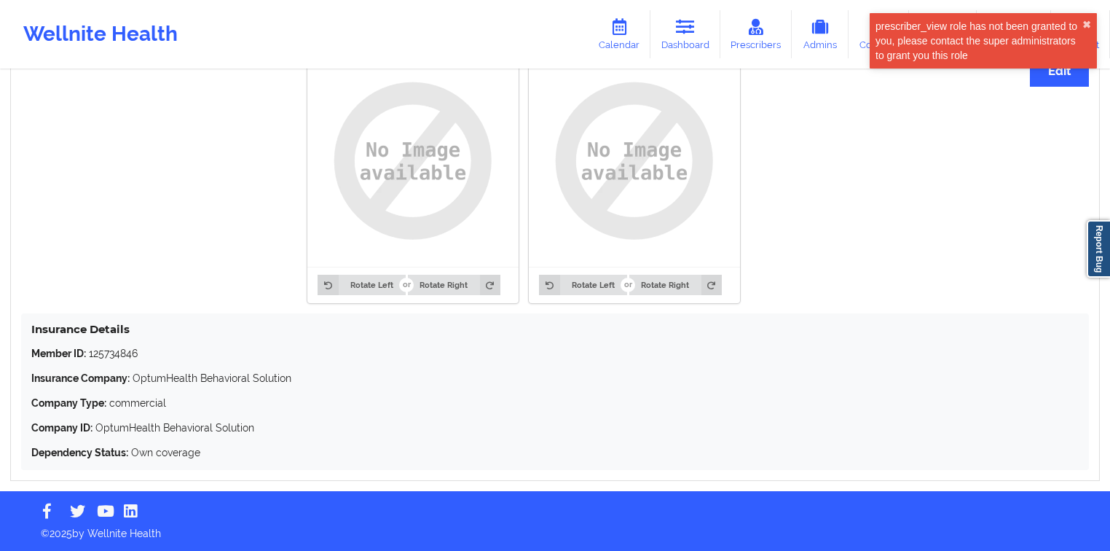
click at [122, 355] on p "Member ID: 125734846" at bounding box center [554, 353] width 1047 height 15
copy p "125734846"
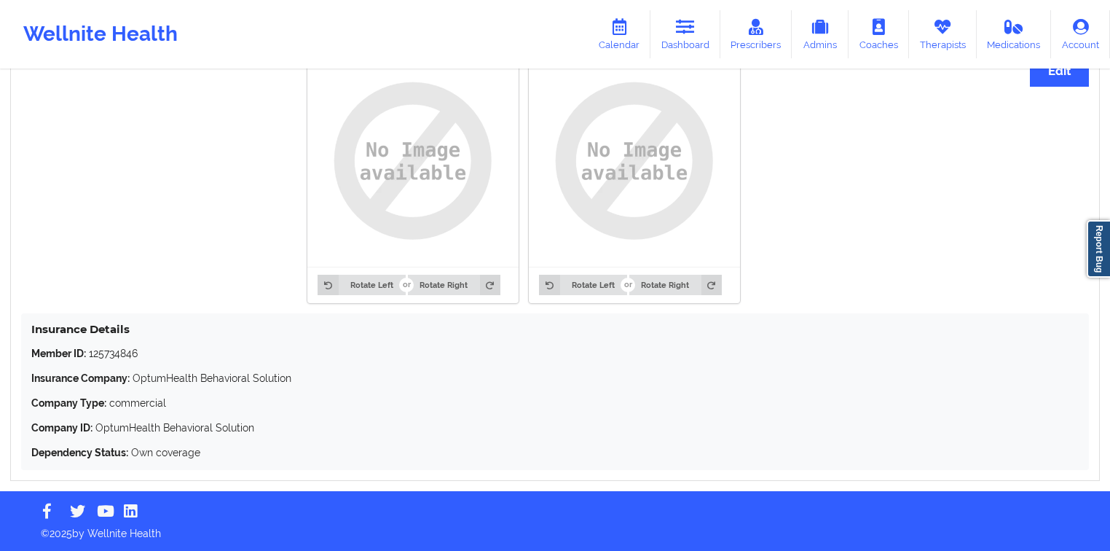
click at [1050, 87] on div "Insurance Information Edit Rotate Left Rotate Right Rotate Left Rotate Right In…" at bounding box center [555, 250] width 1090 height 462
click at [1043, 70] on button "Edit" at bounding box center [1059, 70] width 59 height 31
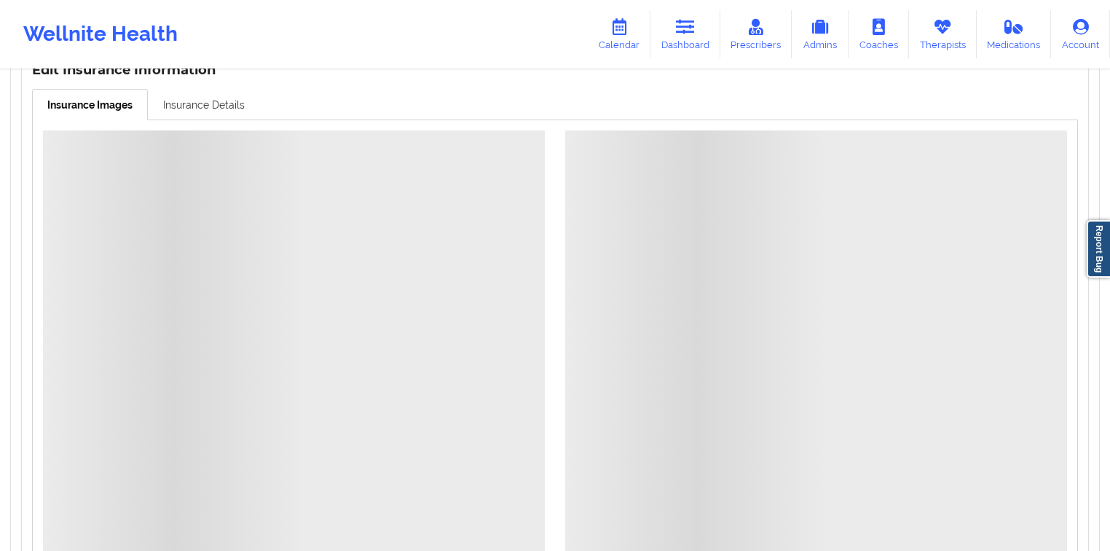
click at [237, 108] on link "Insurance Details" at bounding box center [204, 104] width 112 height 31
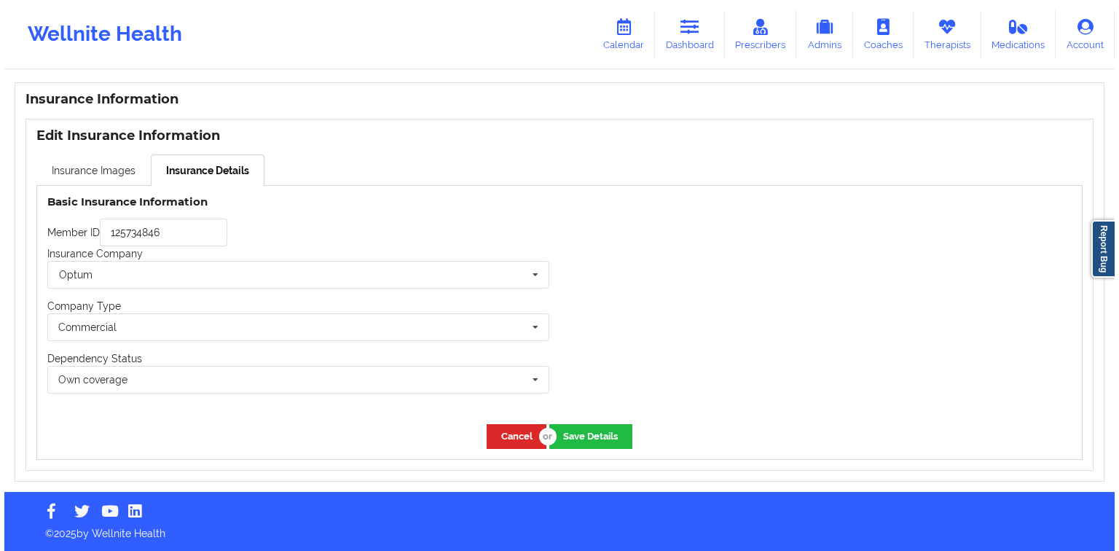
scroll to position [1075, 0]
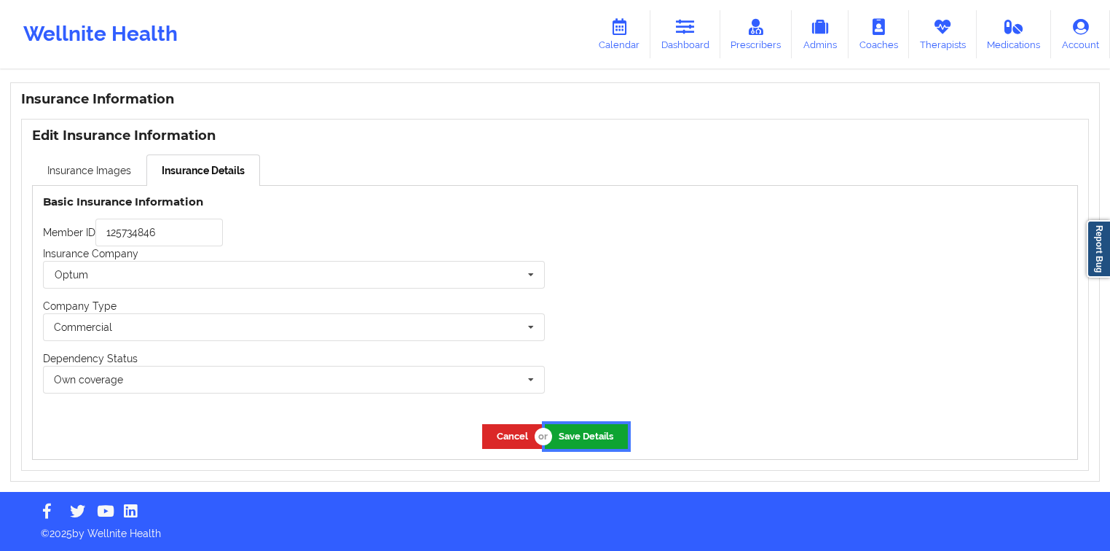
click at [599, 446] on button "Save Details" at bounding box center [586, 436] width 83 height 24
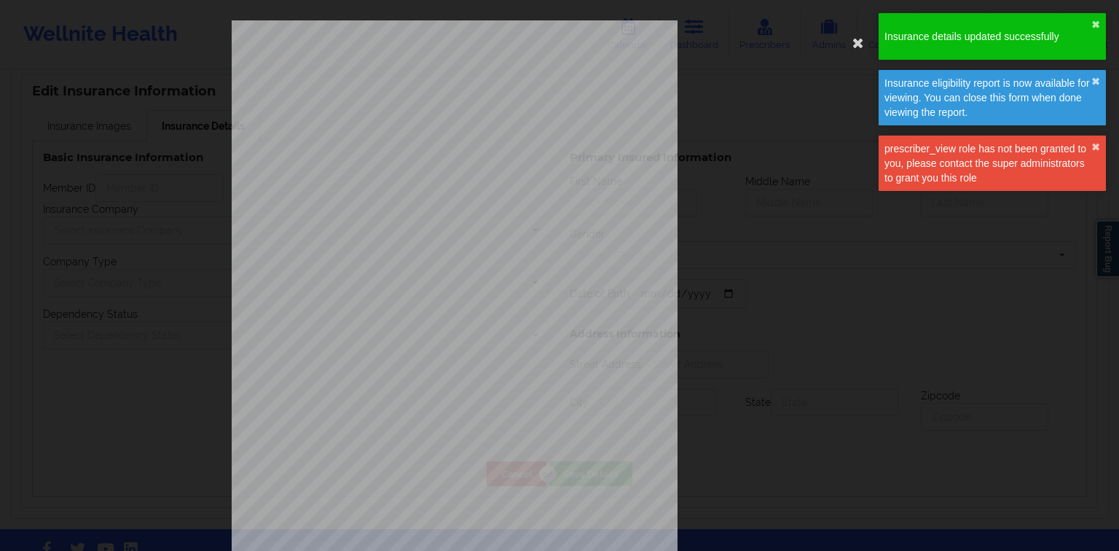
type input "125734846"
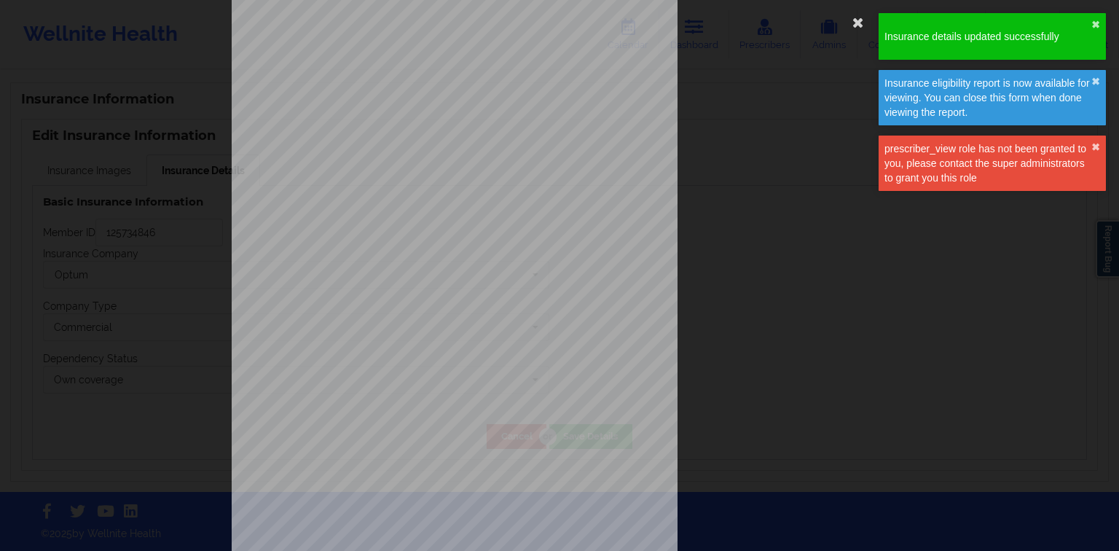
scroll to position [58, 0]
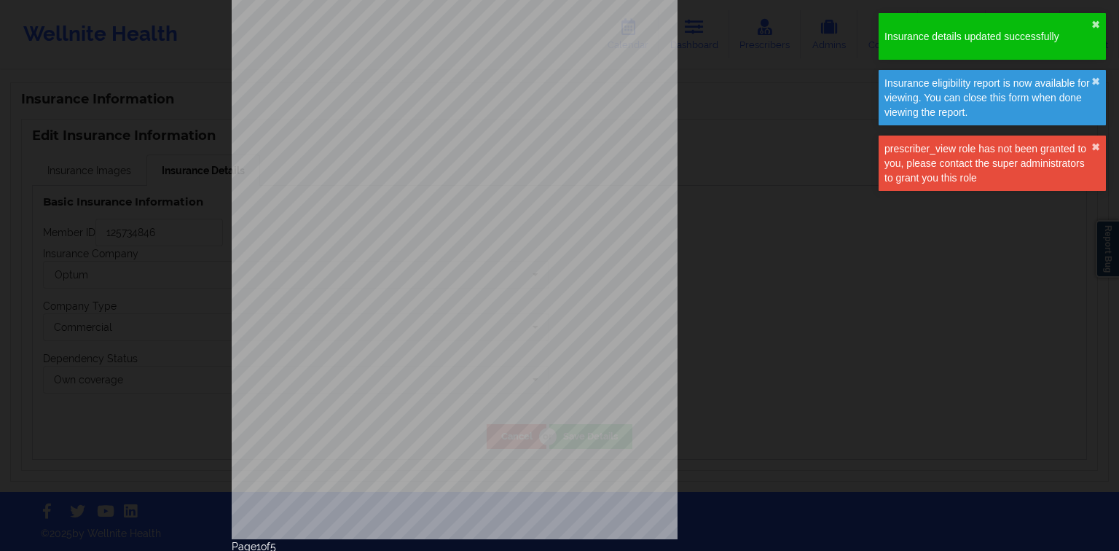
click at [407, 141] on span "Active" at bounding box center [405, 142] width 17 height 6
click at [513, 146] on span "[DATE]" at bounding box center [505, 143] width 16 height 5
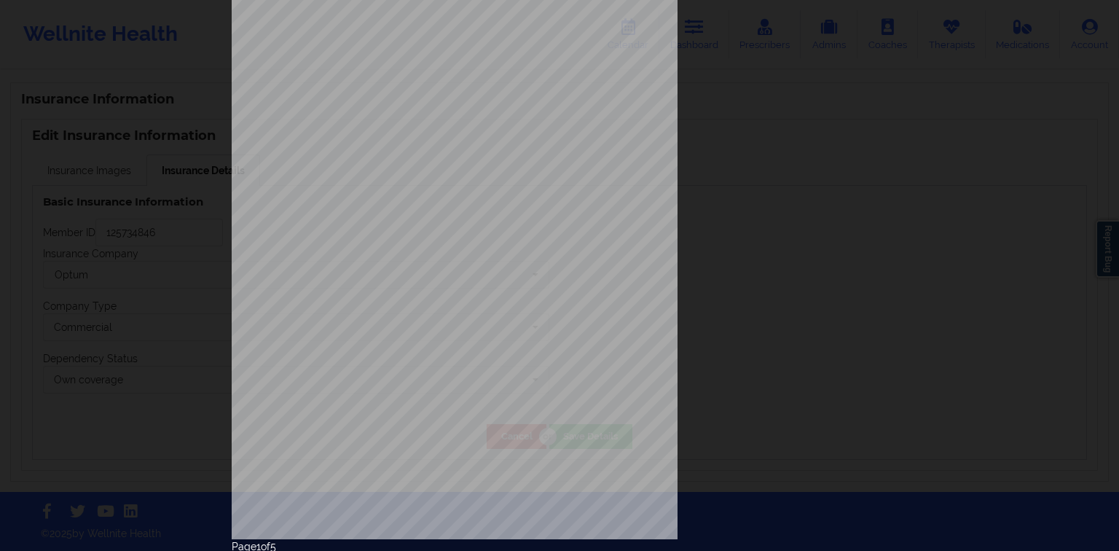
drag, startPoint x: 495, startPoint y: 143, endPoint x: 518, endPoint y: 143, distance: 22.6
click at [513, 143] on span "[DATE]" at bounding box center [505, 143] width 16 height 5
copy span "0/01/2025"
drag, startPoint x: 742, startPoint y: 144, endPoint x: 790, endPoint y: 141, distance: 47.4
click at [743, 145] on div "ELIGIBILITY INQUIRY REPORT [DATE] QUERY CRITERIA PAYER : DOS : Batch : PROVIDER…" at bounding box center [560, 250] width 656 height 577
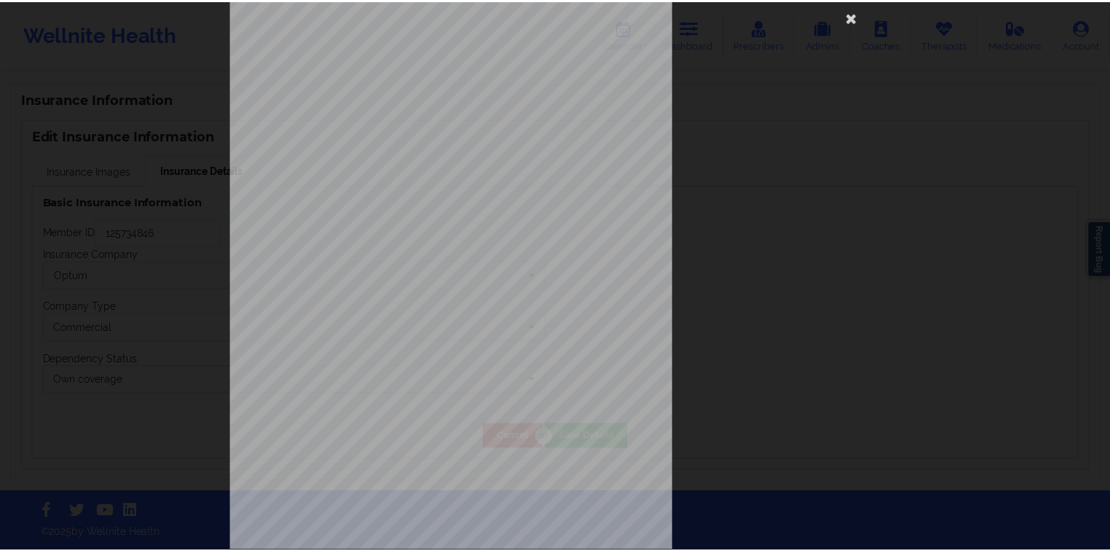
scroll to position [0, 0]
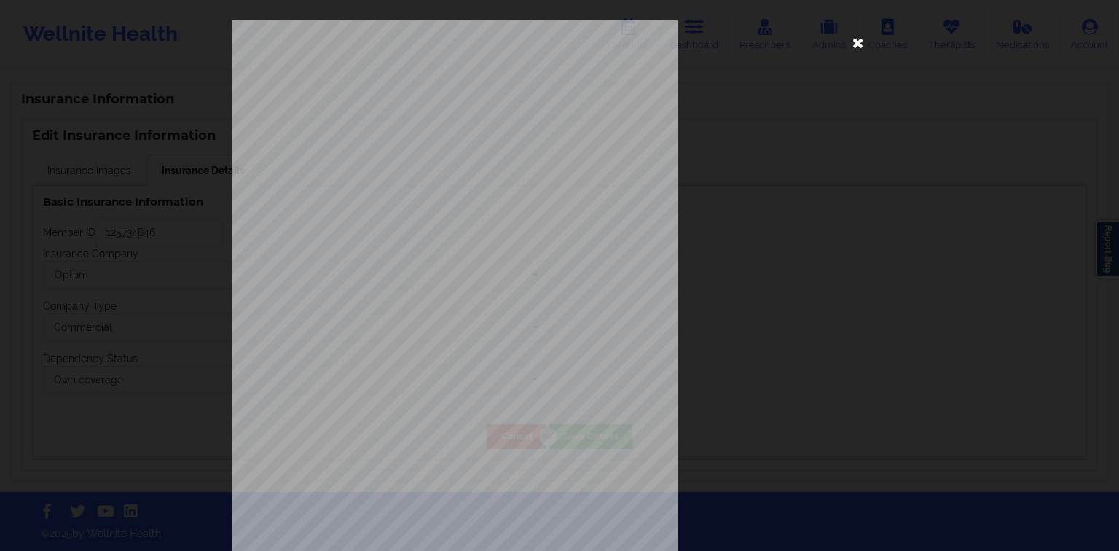
click at [851, 51] on icon at bounding box center [857, 42] width 23 height 23
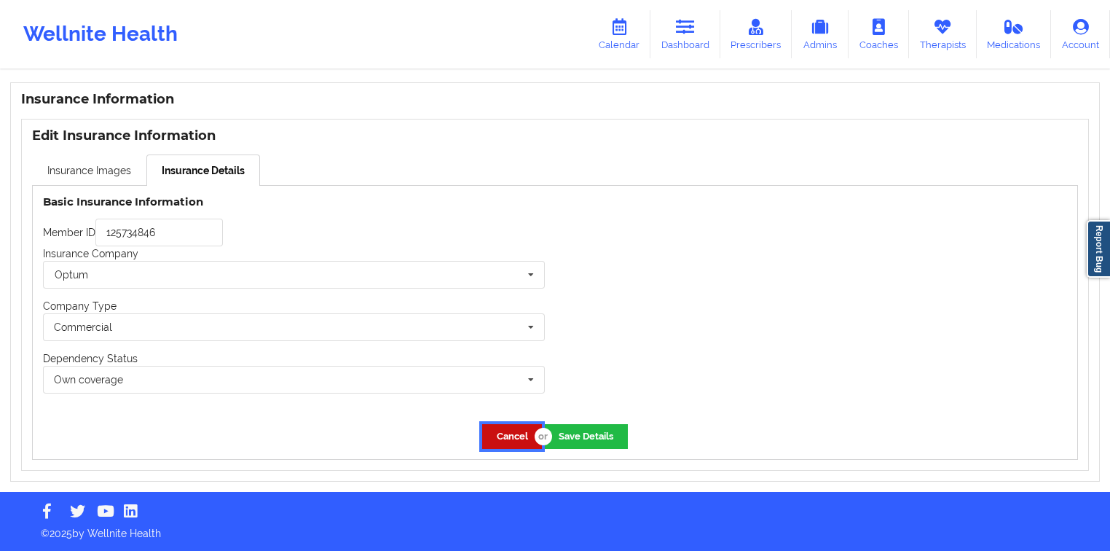
click at [527, 431] on button "Cancel" at bounding box center [512, 436] width 60 height 24
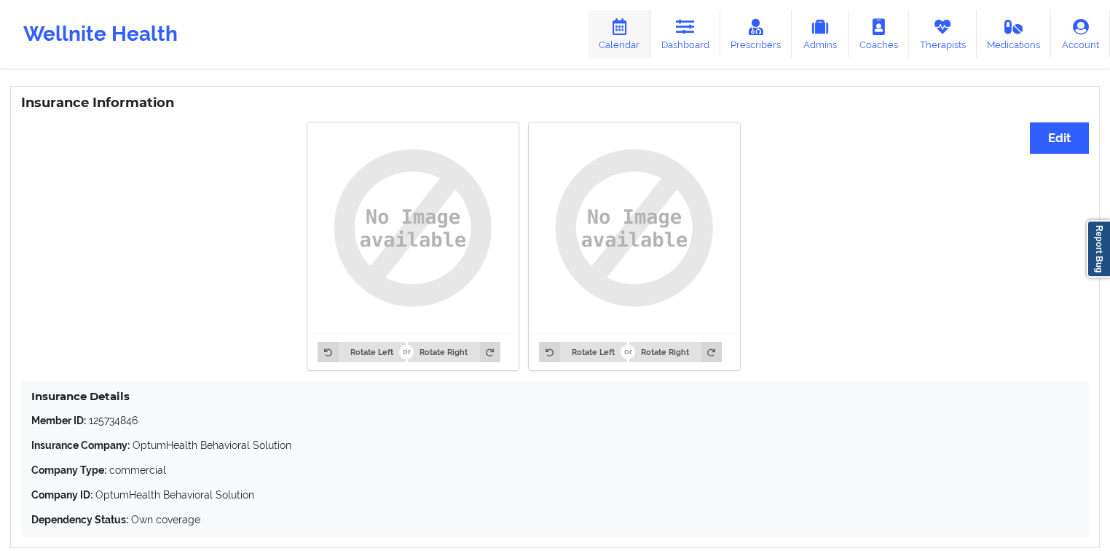
scroll to position [959, 0]
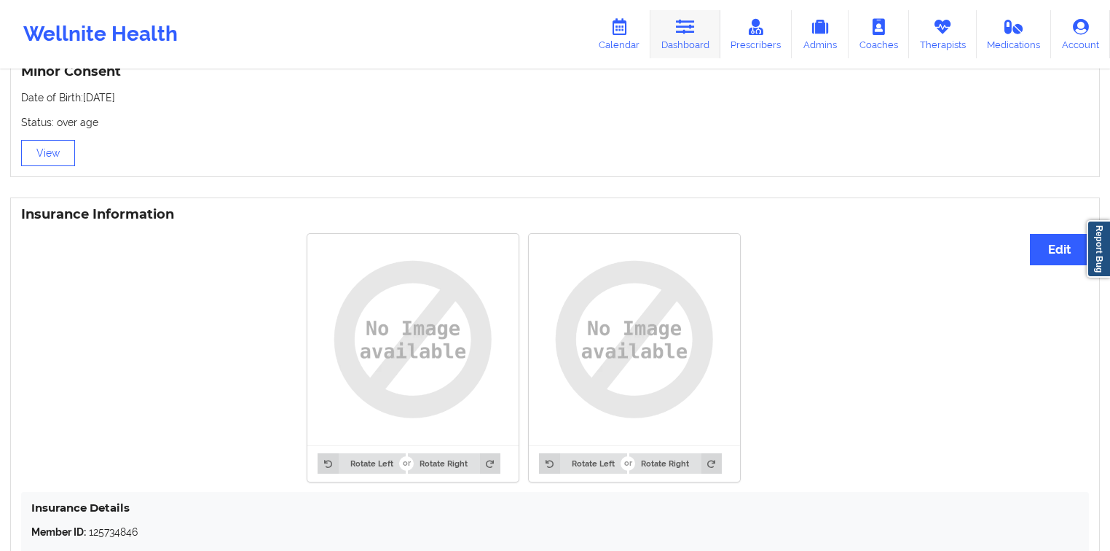
click at [667, 39] on link "Dashboard" at bounding box center [685, 34] width 70 height 48
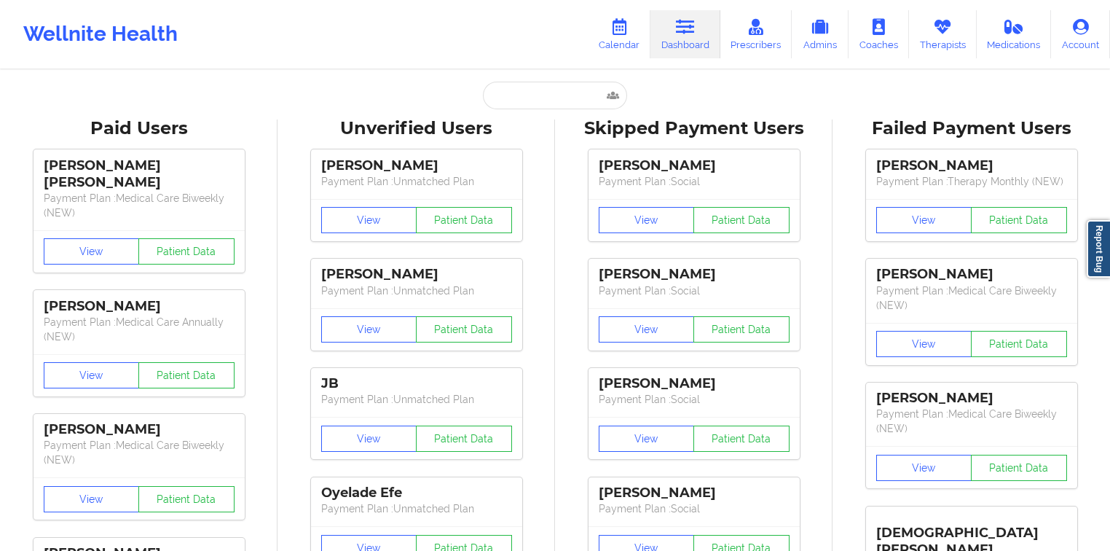
click at [557, 100] on input "text" at bounding box center [555, 96] width 144 height 28
paste input "[PERSON_NAME]"
type input "[PERSON_NAME]"
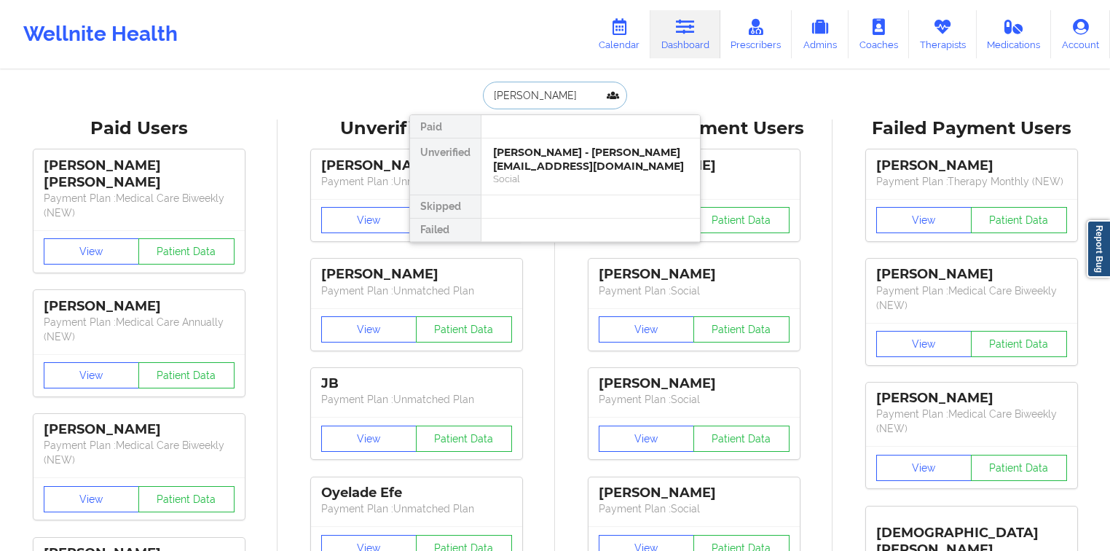
click at [539, 149] on div "[PERSON_NAME] - [PERSON_NAME][EMAIL_ADDRESS][DOMAIN_NAME]" at bounding box center [590, 159] width 195 height 27
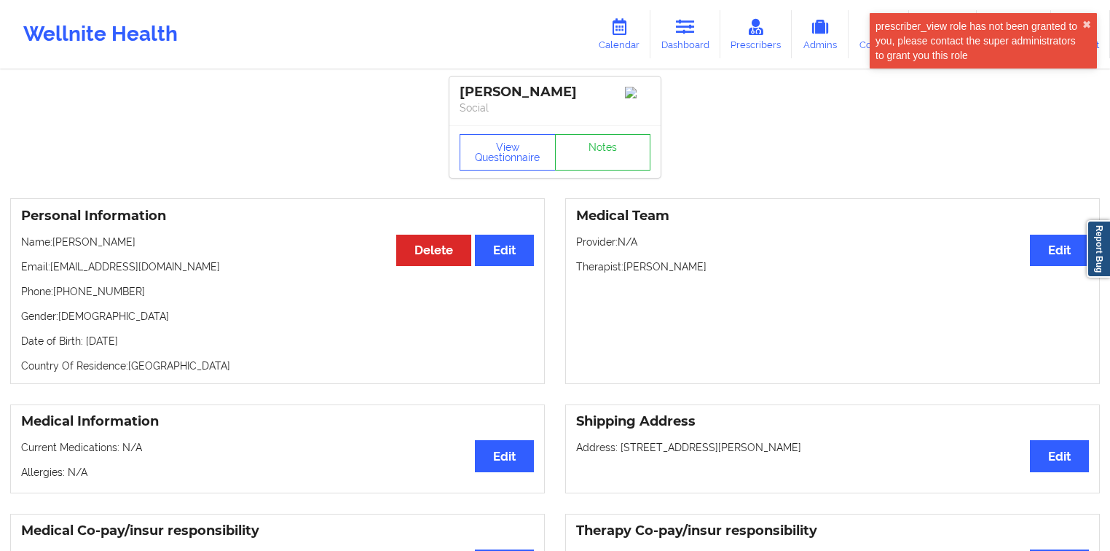
click at [632, 272] on p "Therapist: [PERSON_NAME]" at bounding box center [832, 266] width 513 height 15
copy p "[PERSON_NAME]"
click at [686, 262] on div "Medical Team Edit Provider: N/A Therapist: [PERSON_NAME]" at bounding box center [832, 291] width 535 height 186
click at [684, 264] on p "Therapist: [PERSON_NAME]" at bounding box center [832, 266] width 513 height 15
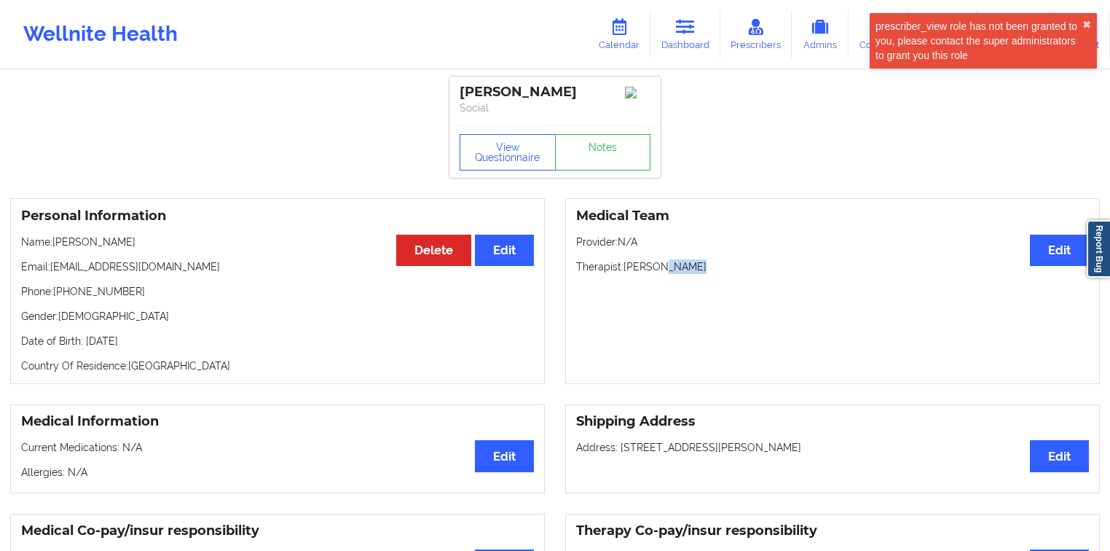
click at [684, 264] on p "Therapist: [PERSON_NAME]" at bounding box center [832, 266] width 513 height 15
copy p "[PERSON_NAME]"
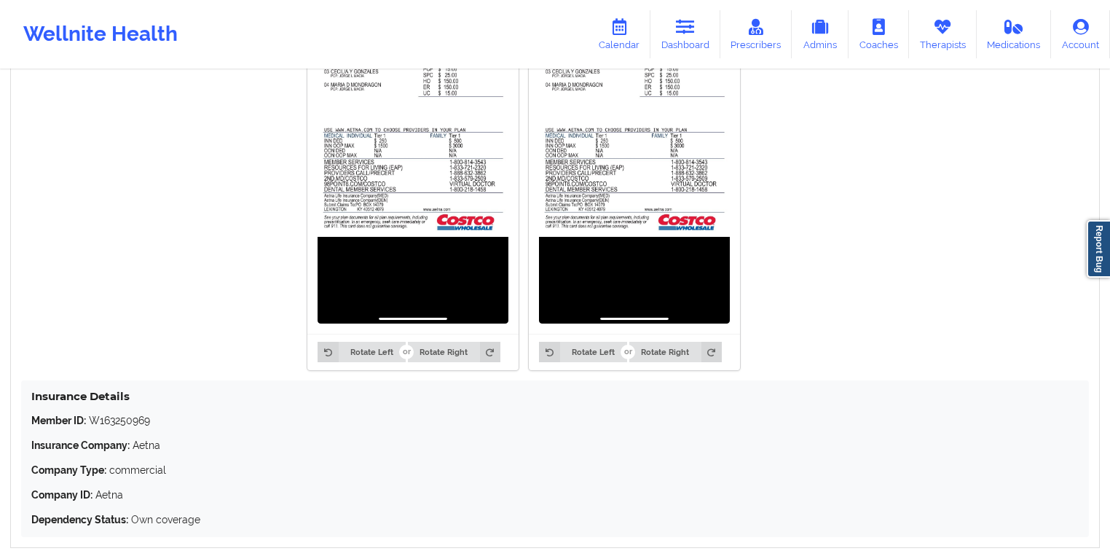
scroll to position [1275, 0]
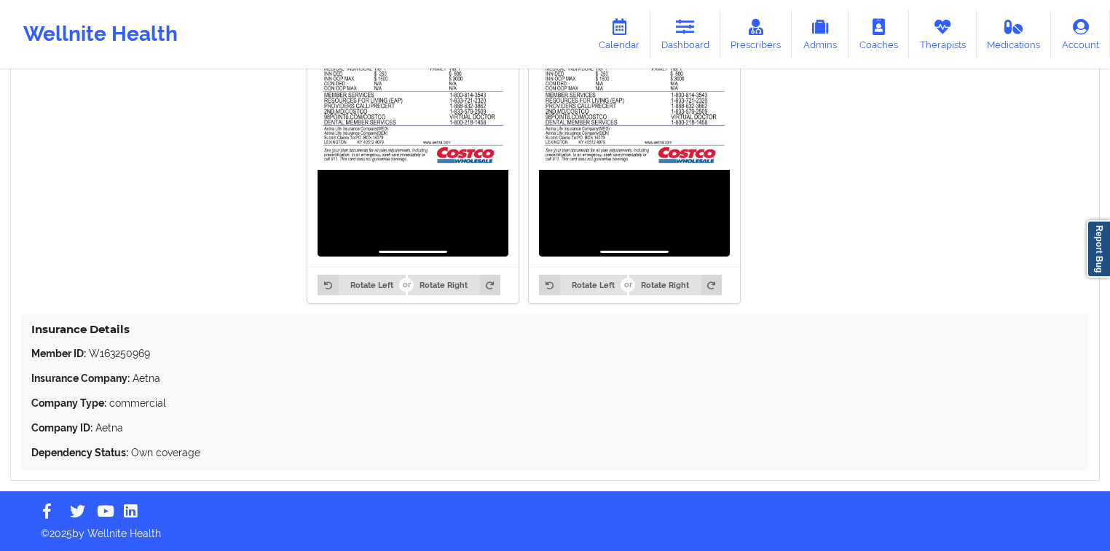
click at [126, 350] on p "Member ID: W163250969" at bounding box center [554, 353] width 1047 height 15
copy p "W163250969"
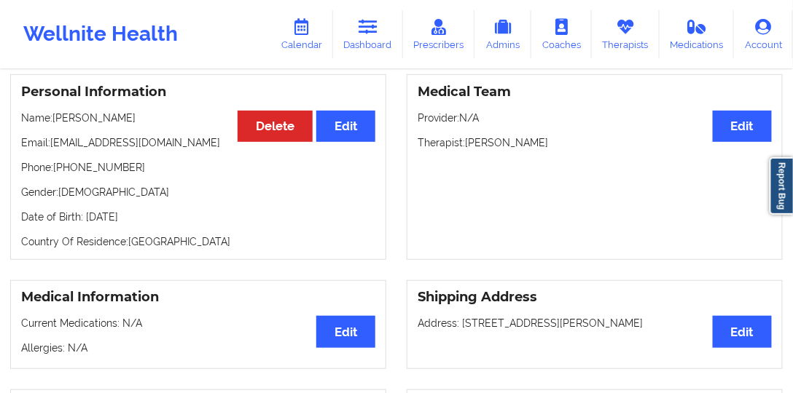
scroll to position [76, 0]
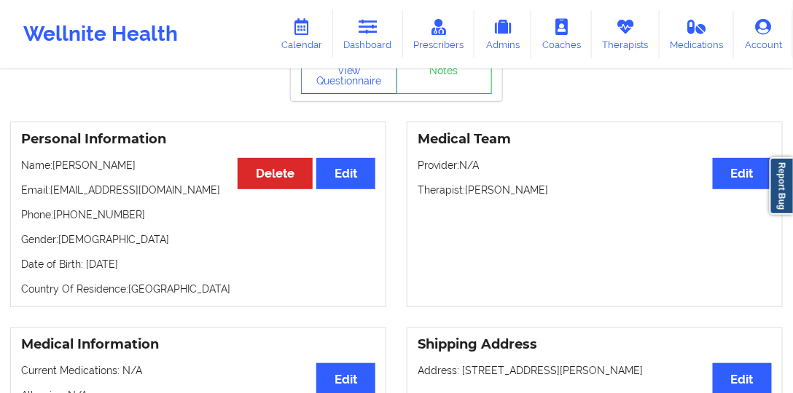
click at [116, 221] on p "Phone: [PHONE_NUMBER]" at bounding box center [198, 215] width 354 height 15
drag, startPoint x: 116, startPoint y: 221, endPoint x: 95, endPoint y: 224, distance: 21.3
click at [66, 221] on p "Phone: [PHONE_NUMBER]" at bounding box center [198, 215] width 354 height 15
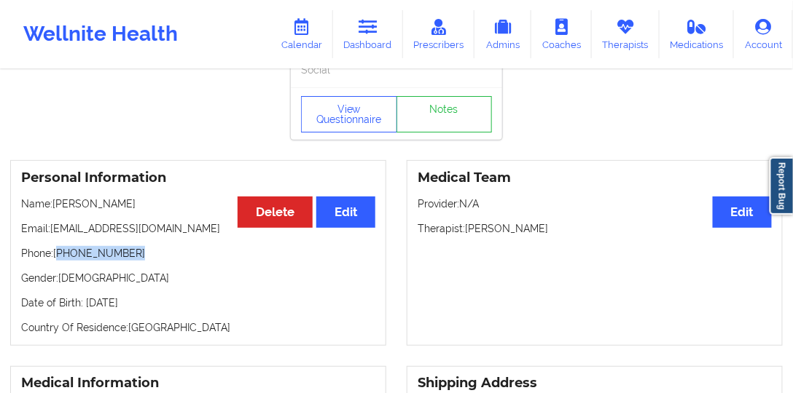
scroll to position [0, 0]
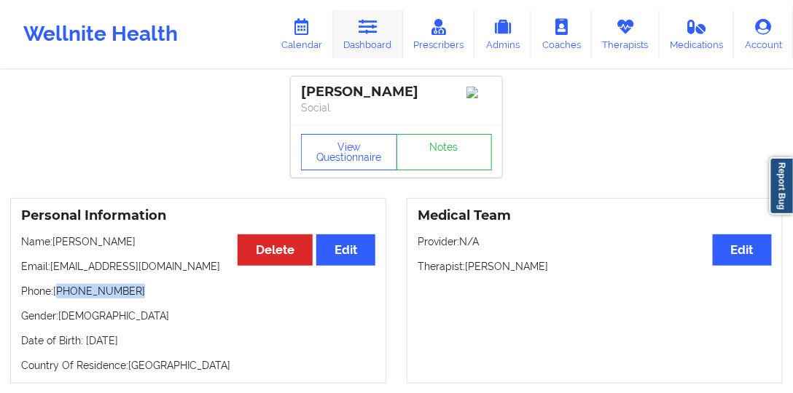
click at [383, 36] on link "Dashboard" at bounding box center [368, 34] width 70 height 48
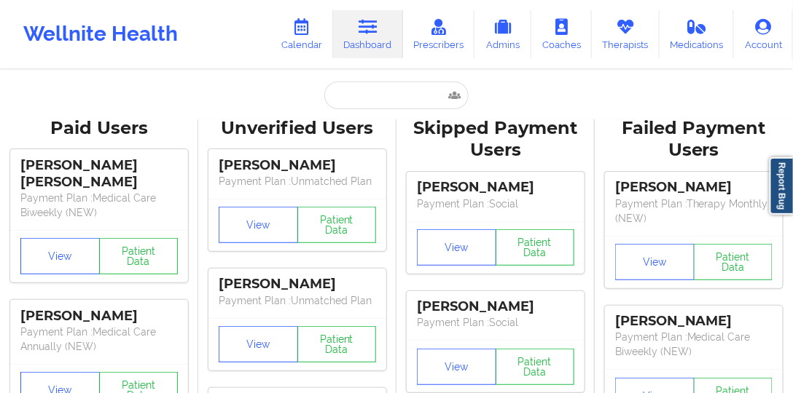
click at [389, 103] on input "text" at bounding box center [396, 96] width 144 height 28
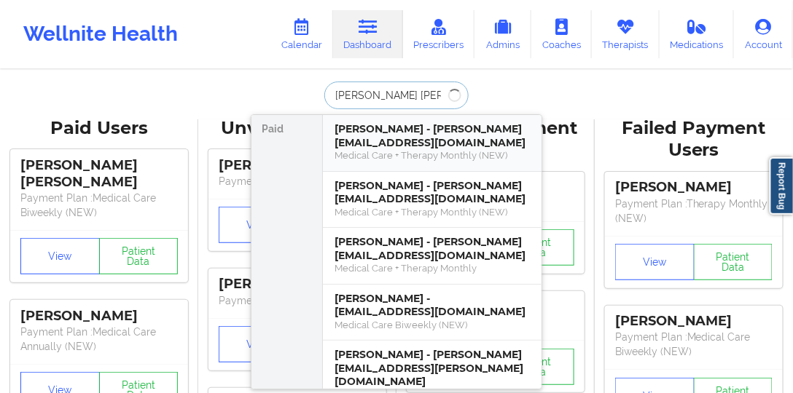
type input "[PERSON_NAME]"
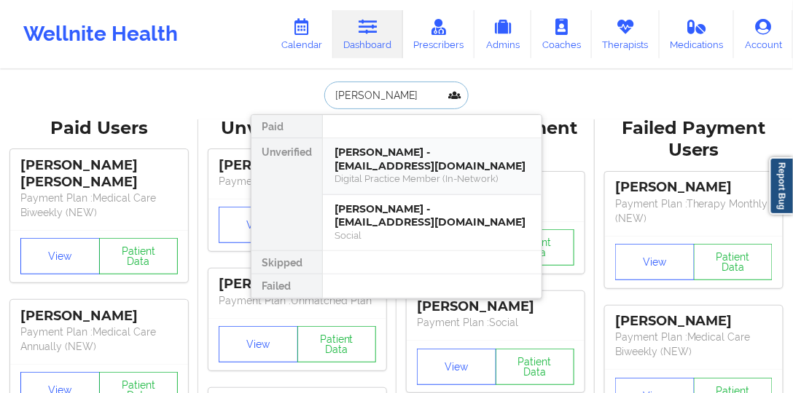
click at [382, 154] on div "[PERSON_NAME] - [EMAIL_ADDRESS][DOMAIN_NAME]" at bounding box center [431, 159] width 195 height 27
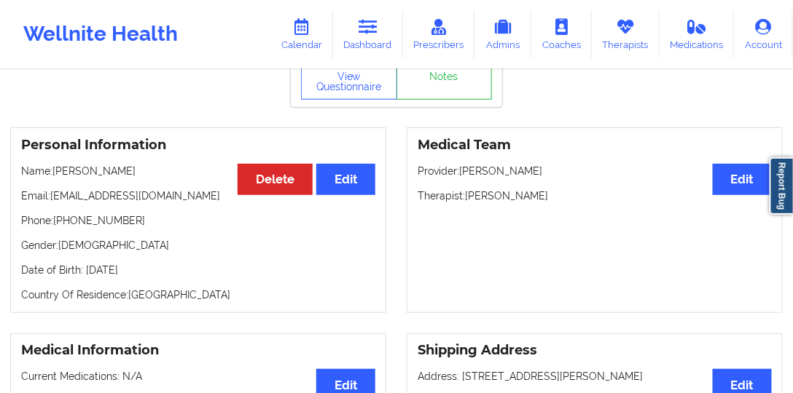
scroll to position [83, 0]
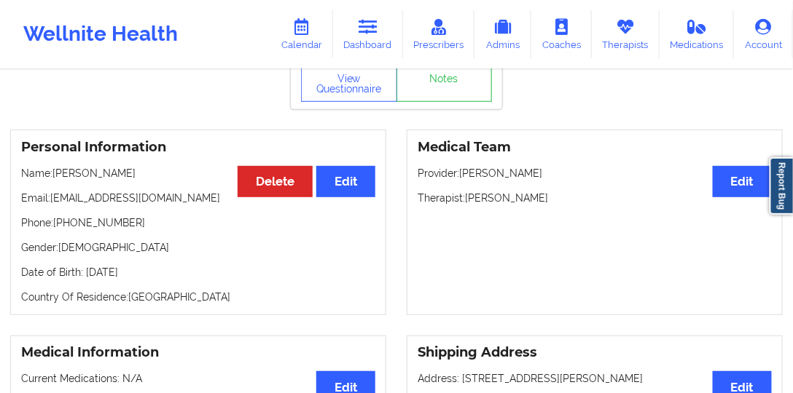
click at [152, 194] on p "Email: [EMAIL_ADDRESS][DOMAIN_NAME]" at bounding box center [198, 198] width 354 height 15
drag, startPoint x: 152, startPoint y: 194, endPoint x: 74, endPoint y: 192, distance: 78.0
click at [74, 192] on p "Email: [EMAIL_ADDRESS][DOMAIN_NAME]" at bounding box center [198, 198] width 354 height 15
